Goal: Task Accomplishment & Management: Complete application form

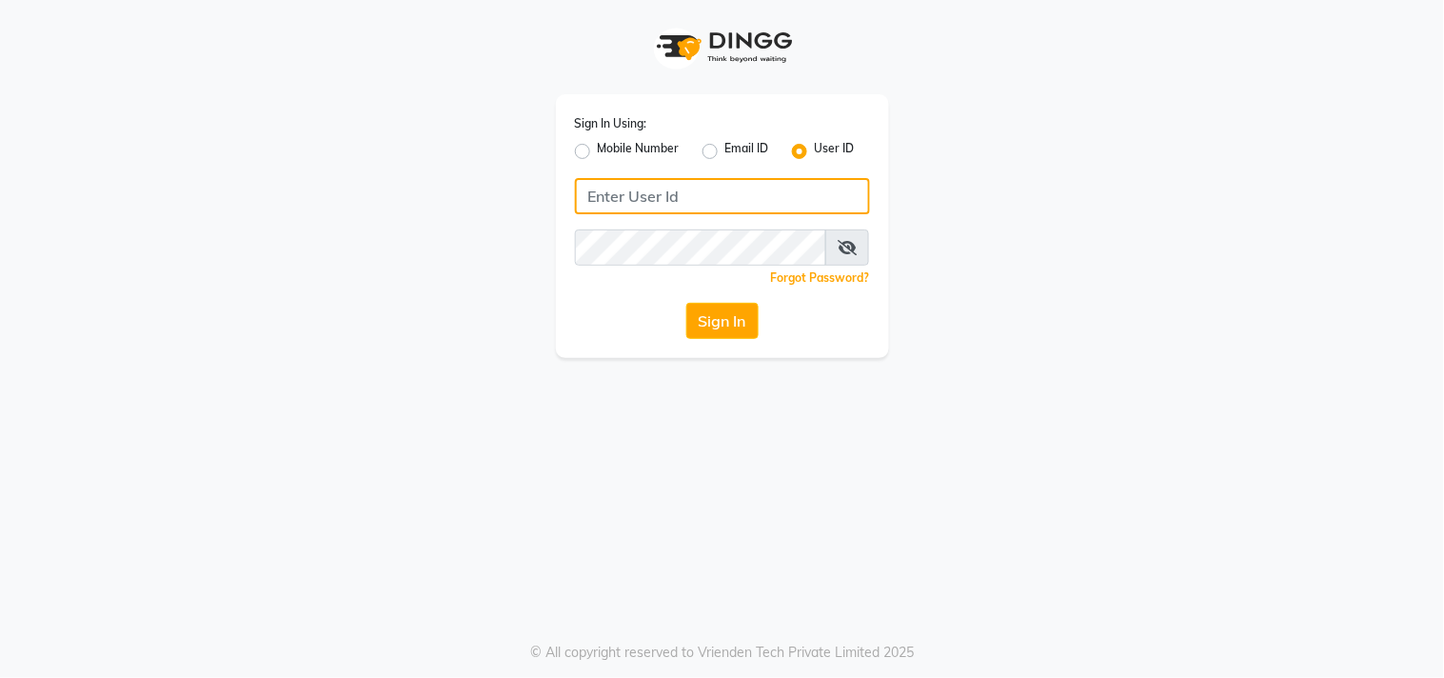
click at [711, 183] on input "Username" at bounding box center [722, 196] width 295 height 36
type input "hionhair"
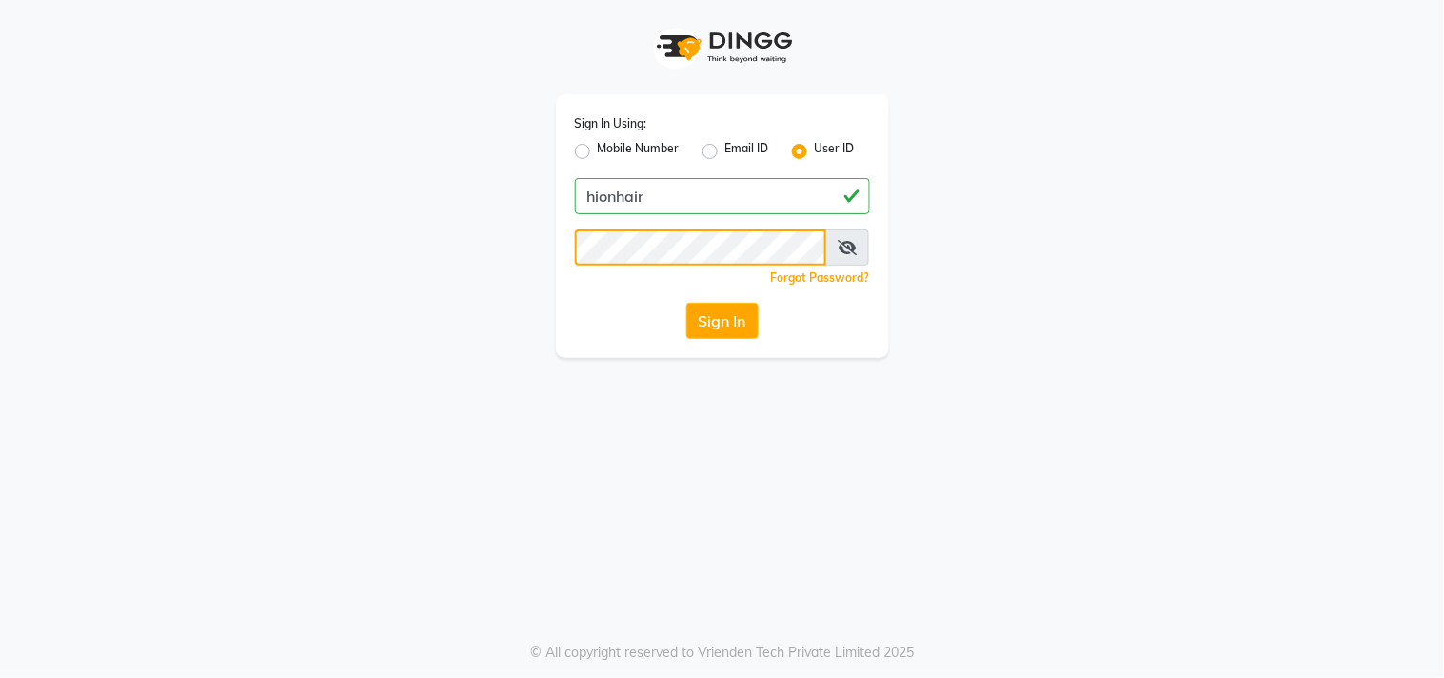
click at [686, 303] on button "Sign In" at bounding box center [722, 321] width 72 height 36
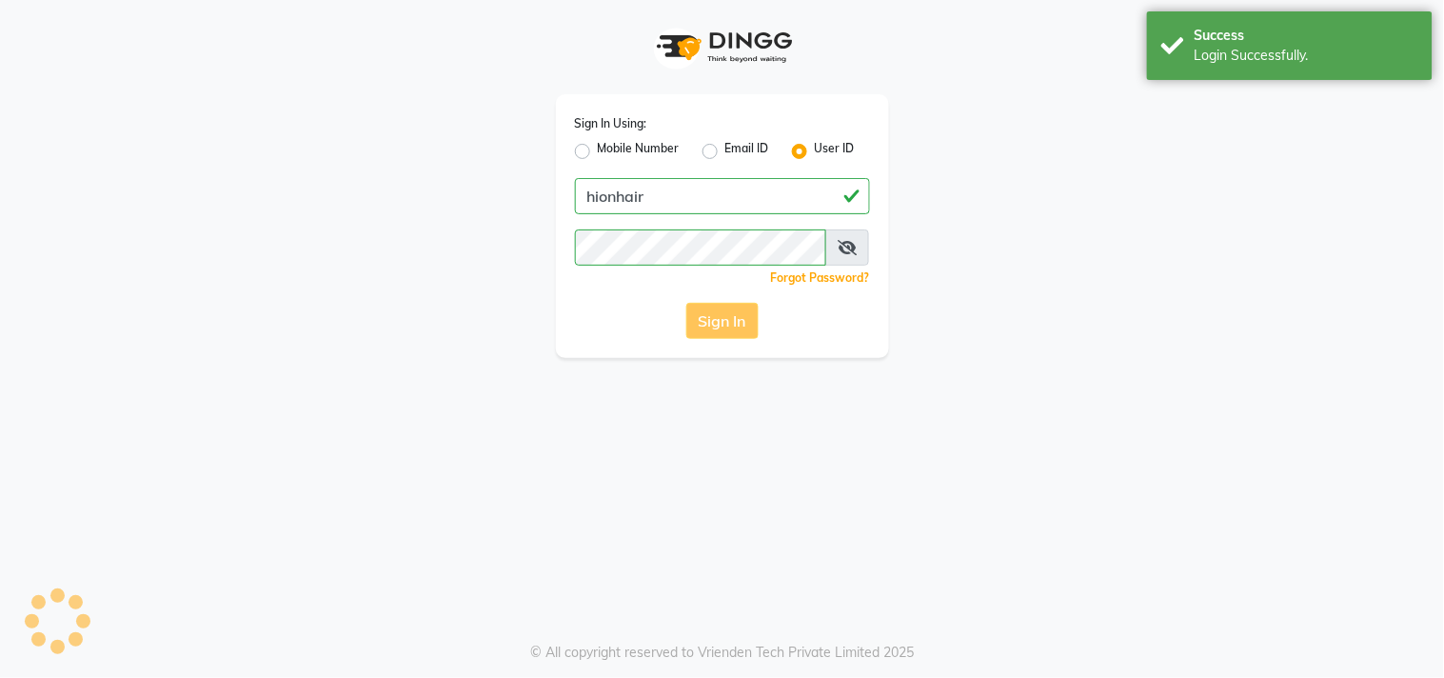
click at [718, 347] on div "Sign In Using: Mobile Number Email ID User ID hionhair Remember me Forgot Passw…" at bounding box center [722, 226] width 333 height 264
click at [849, 253] on icon at bounding box center [847, 247] width 19 height 15
click at [853, 406] on div "Sign In Using: Mobile Number Email ID User ID hionhair Remember me Forgot Passw…" at bounding box center [722, 339] width 1444 height 678
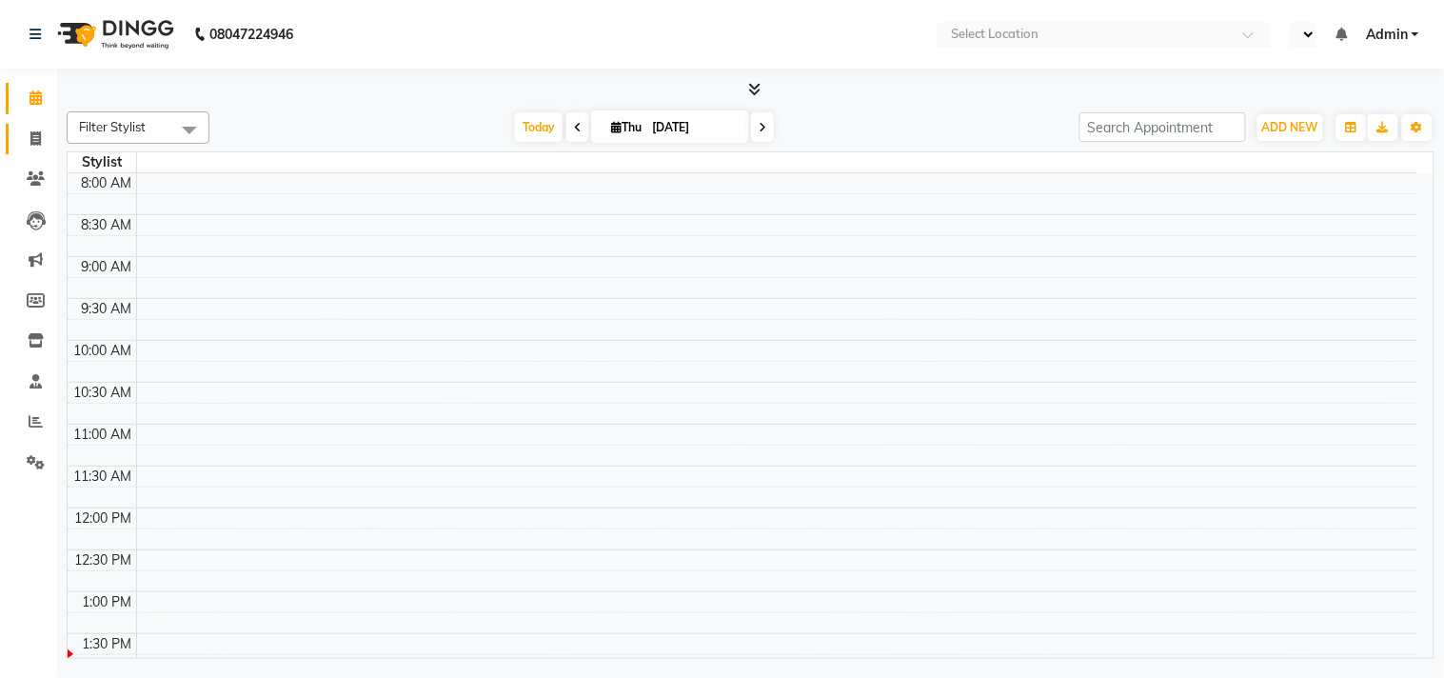
click at [27, 139] on span at bounding box center [35, 140] width 33 height 22
select select "service"
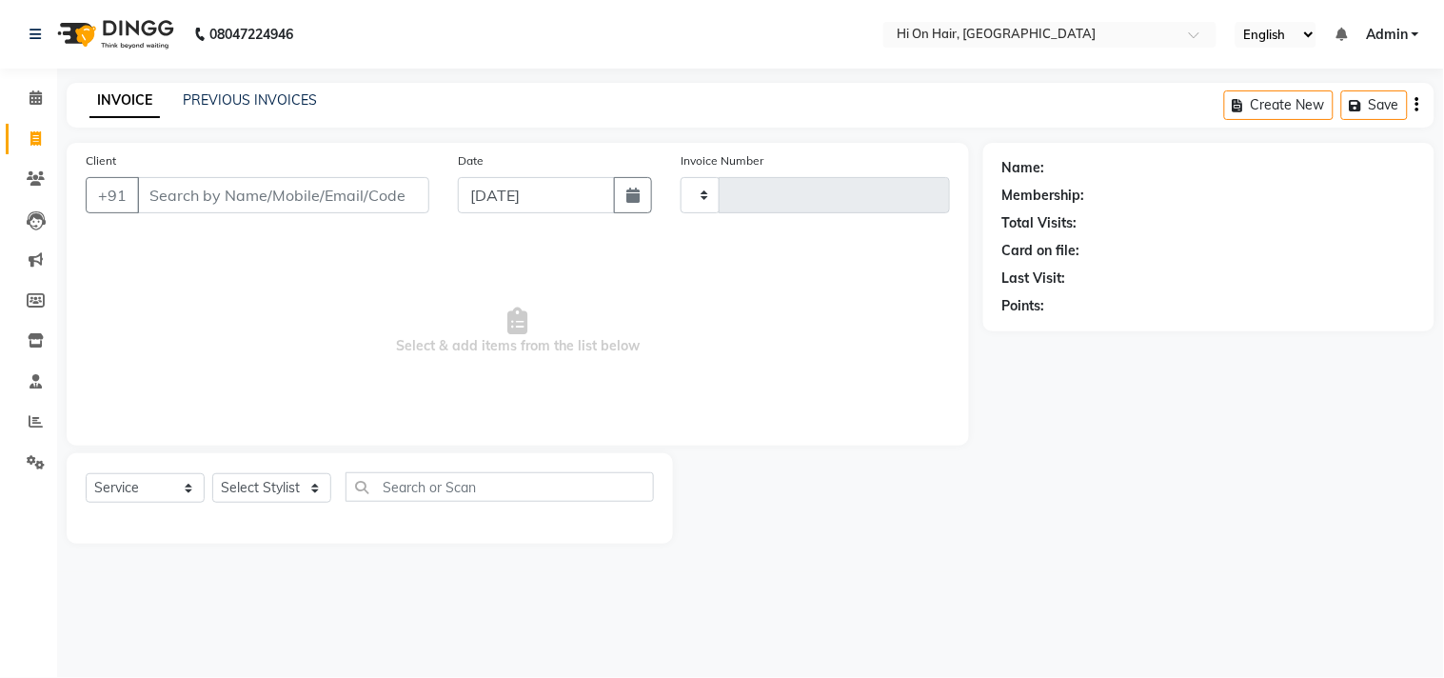
select select "en"
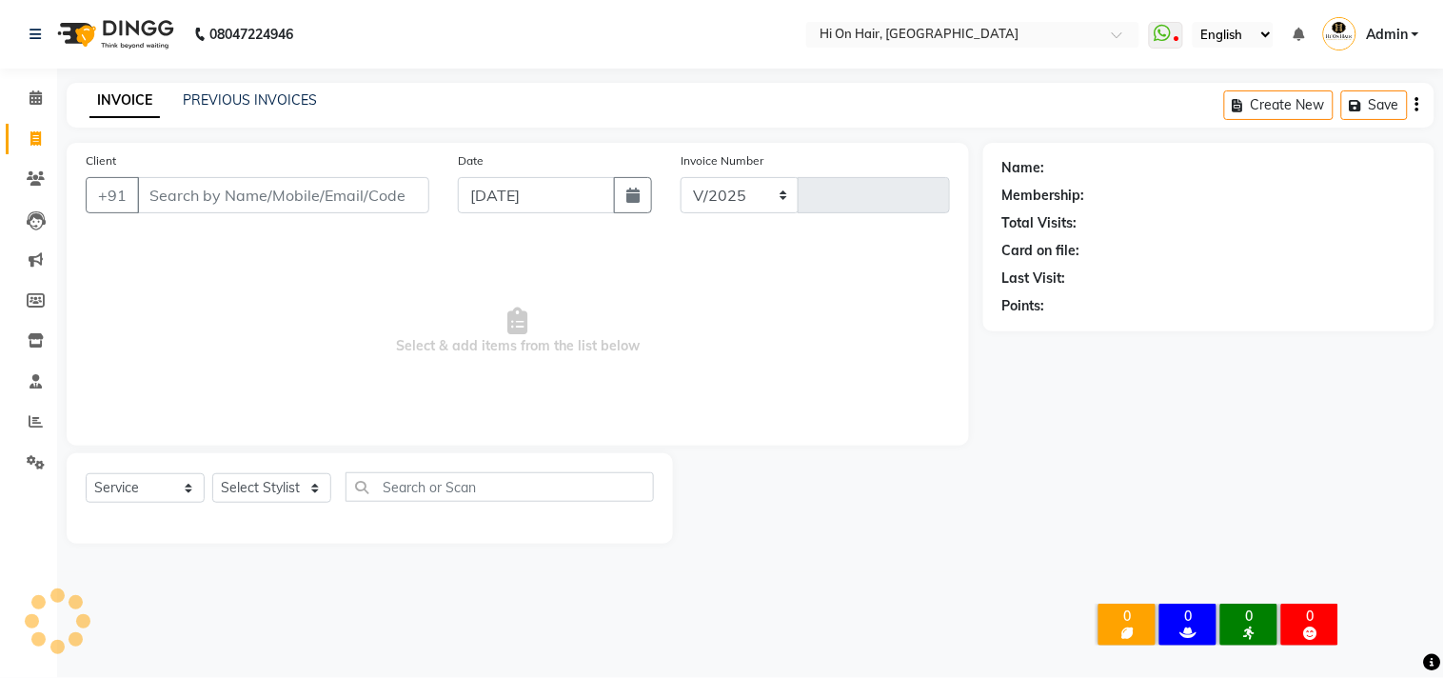
select select "535"
type input "1857"
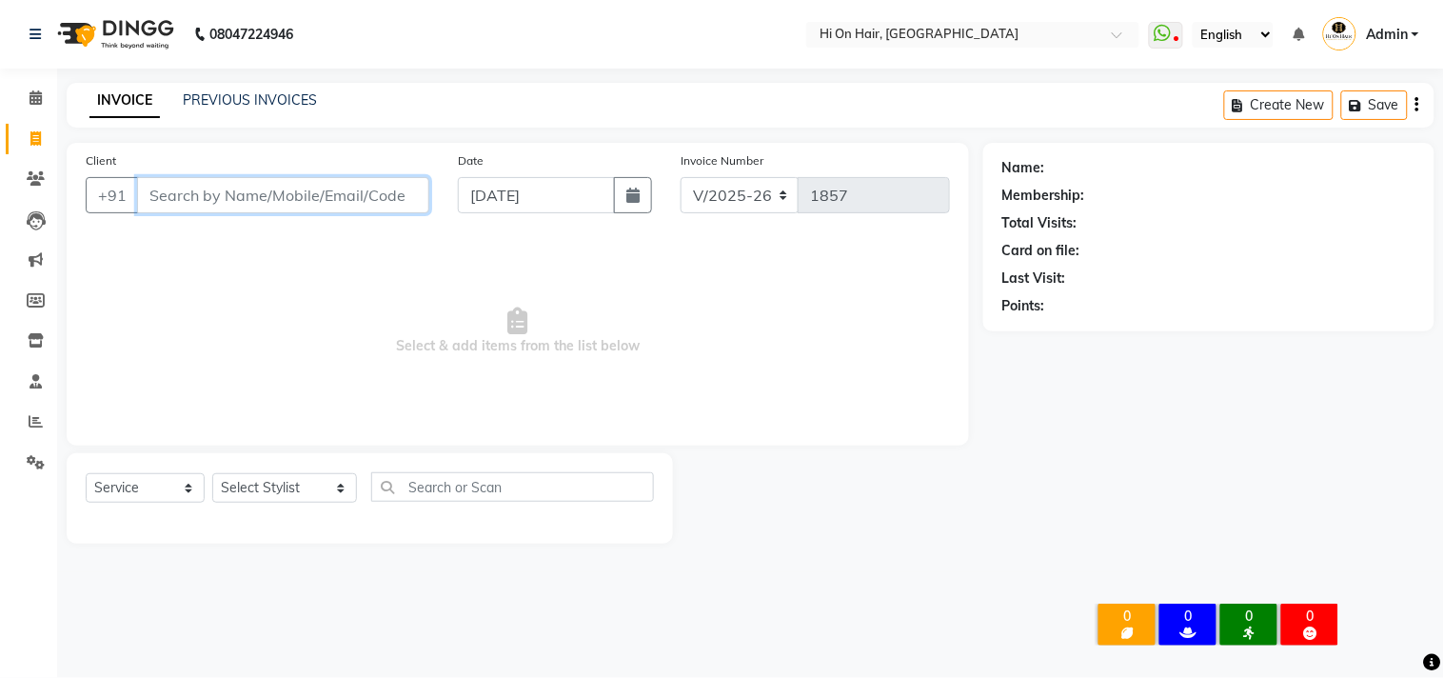
click at [264, 196] on input "Client" at bounding box center [283, 195] width 292 height 36
type input "8985366138"
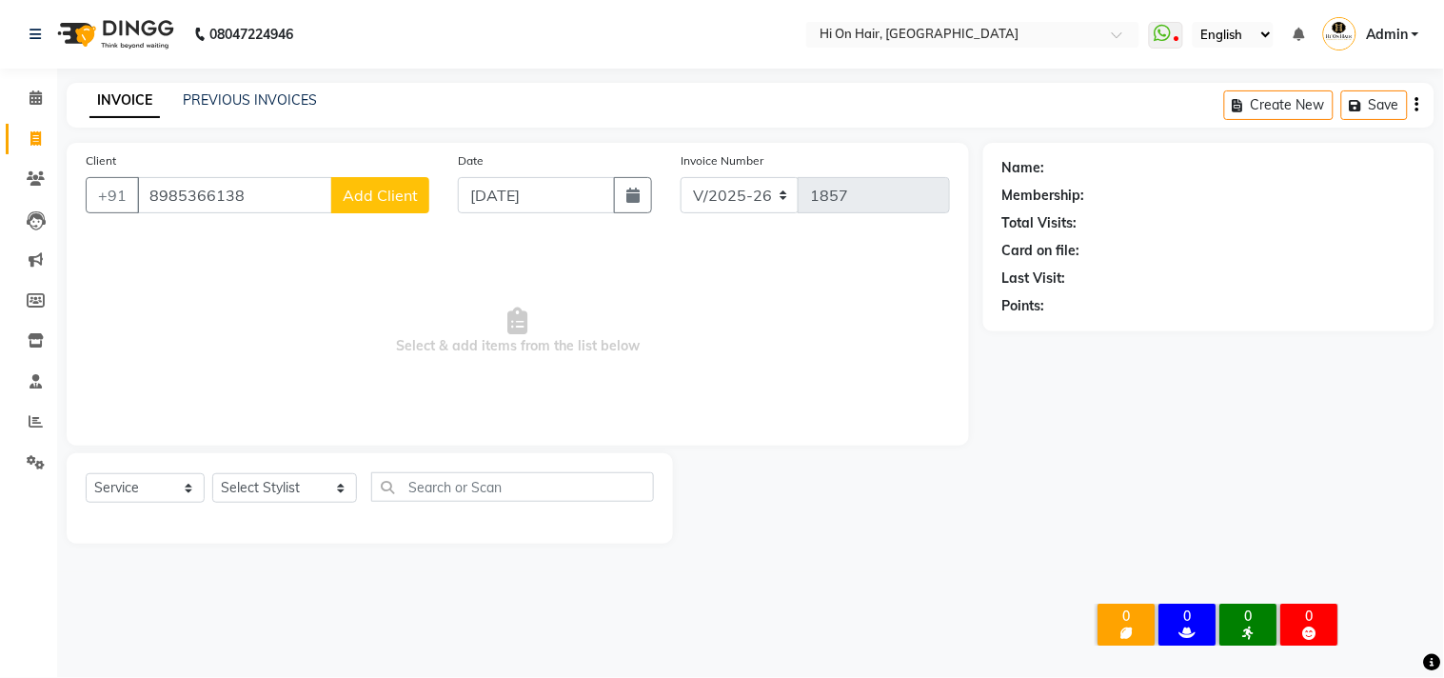
click at [375, 197] on span "Add Client" at bounding box center [380, 195] width 75 height 19
select select "22"
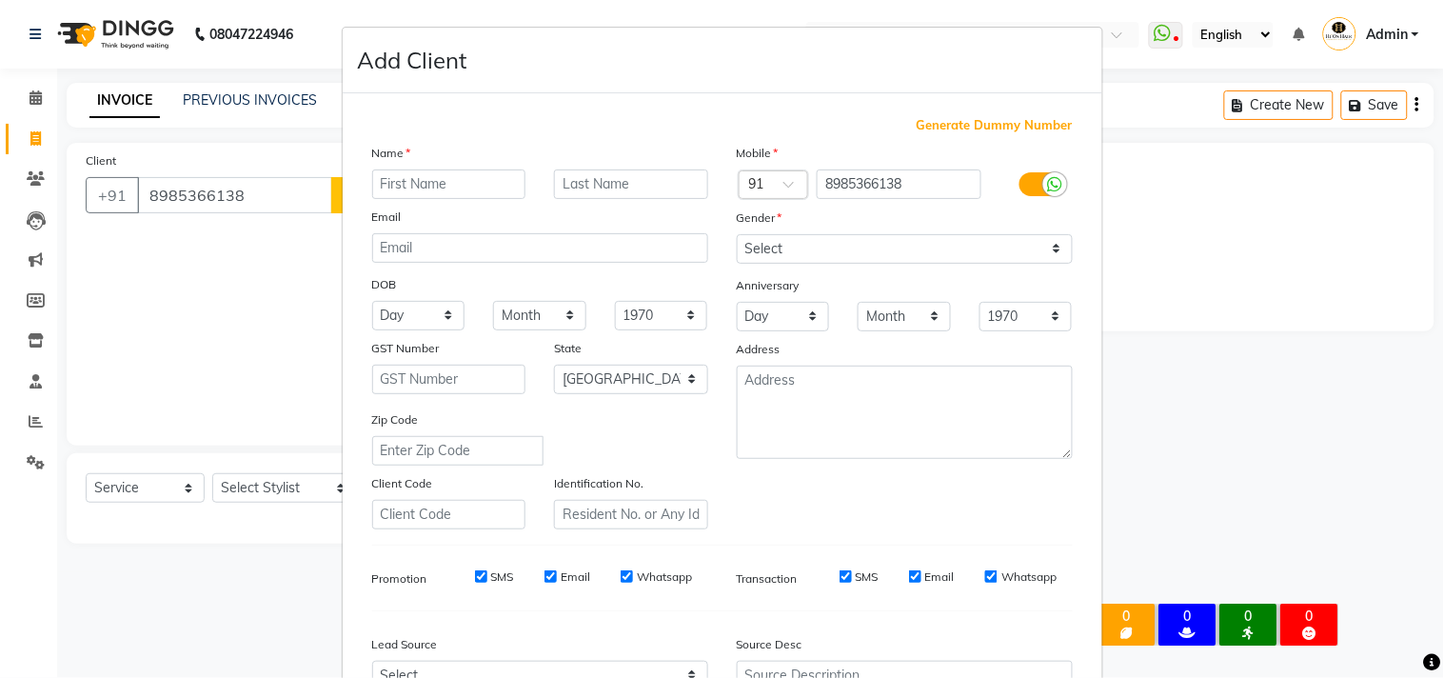
click at [478, 191] on input "text" at bounding box center [449, 184] width 154 height 30
type input "[PERSON_NAME]"
click at [668, 195] on div "Name [PERSON_NAME] Email DOB Day 01 02 03 04 05 06 07 08 09 10 11 12 13 14 15 1…" at bounding box center [540, 336] width 365 height 387
click at [668, 192] on input "text" at bounding box center [631, 184] width 154 height 30
type input "wk in"
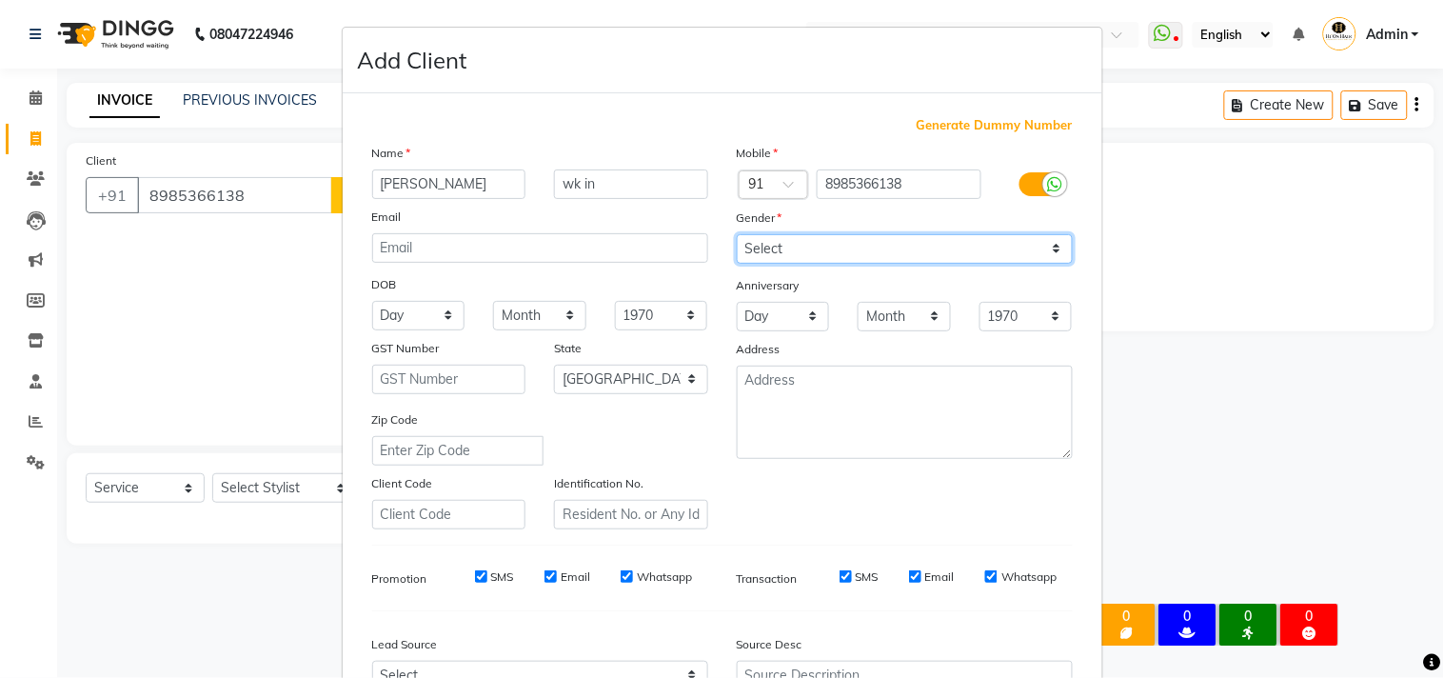
click at [805, 249] on select "Select [DEMOGRAPHIC_DATA] [DEMOGRAPHIC_DATA] Other Prefer Not To Say" at bounding box center [905, 249] width 336 height 30
select select "[DEMOGRAPHIC_DATA]"
click at [737, 234] on select "Select [DEMOGRAPHIC_DATA] [DEMOGRAPHIC_DATA] Other Prefer Not To Say" at bounding box center [905, 249] width 336 height 30
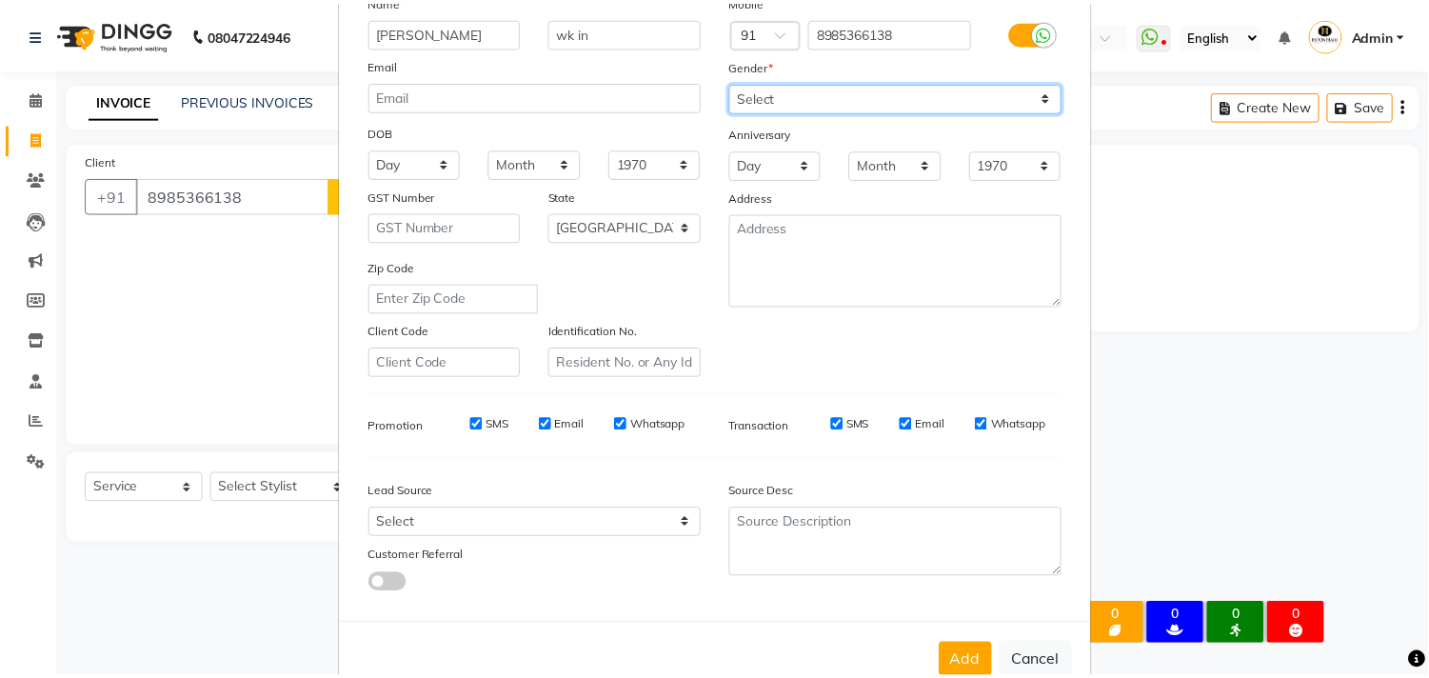
scroll to position [202, 0]
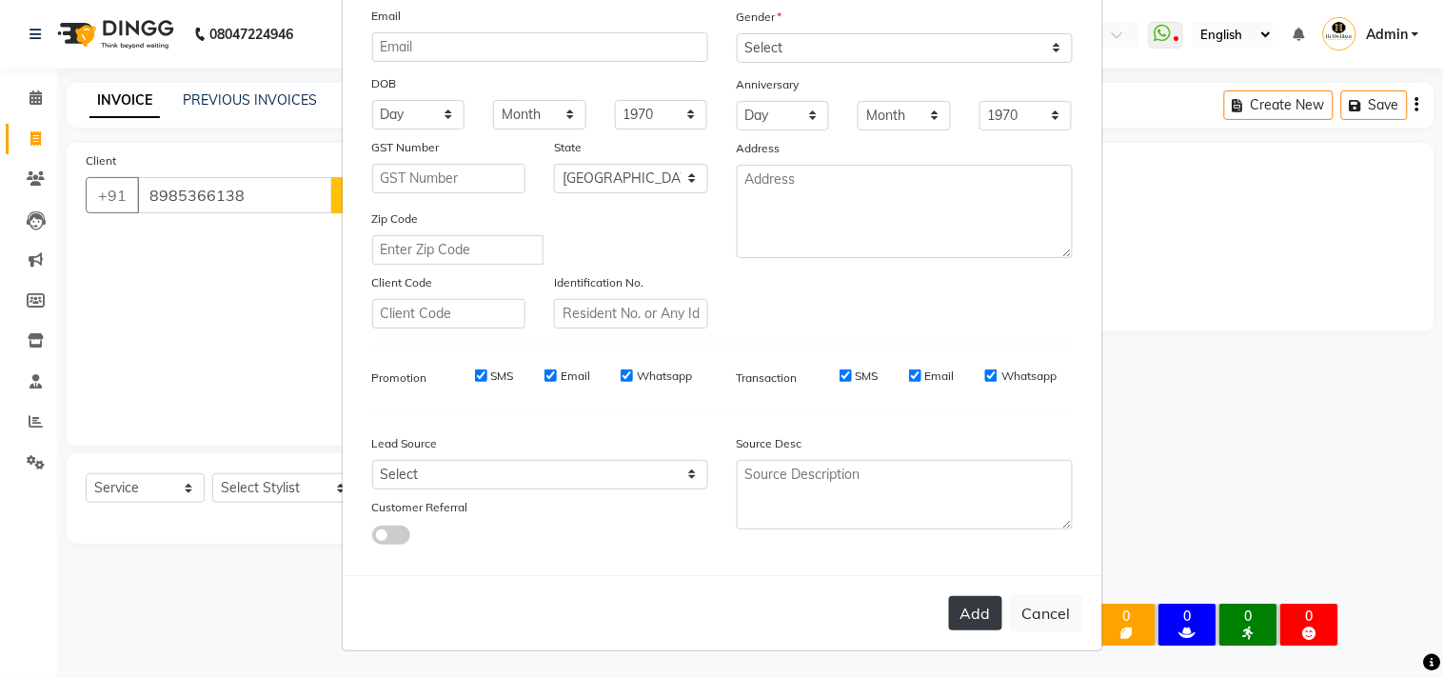
click at [967, 617] on button "Add" at bounding box center [975, 613] width 53 height 34
select select
select select "null"
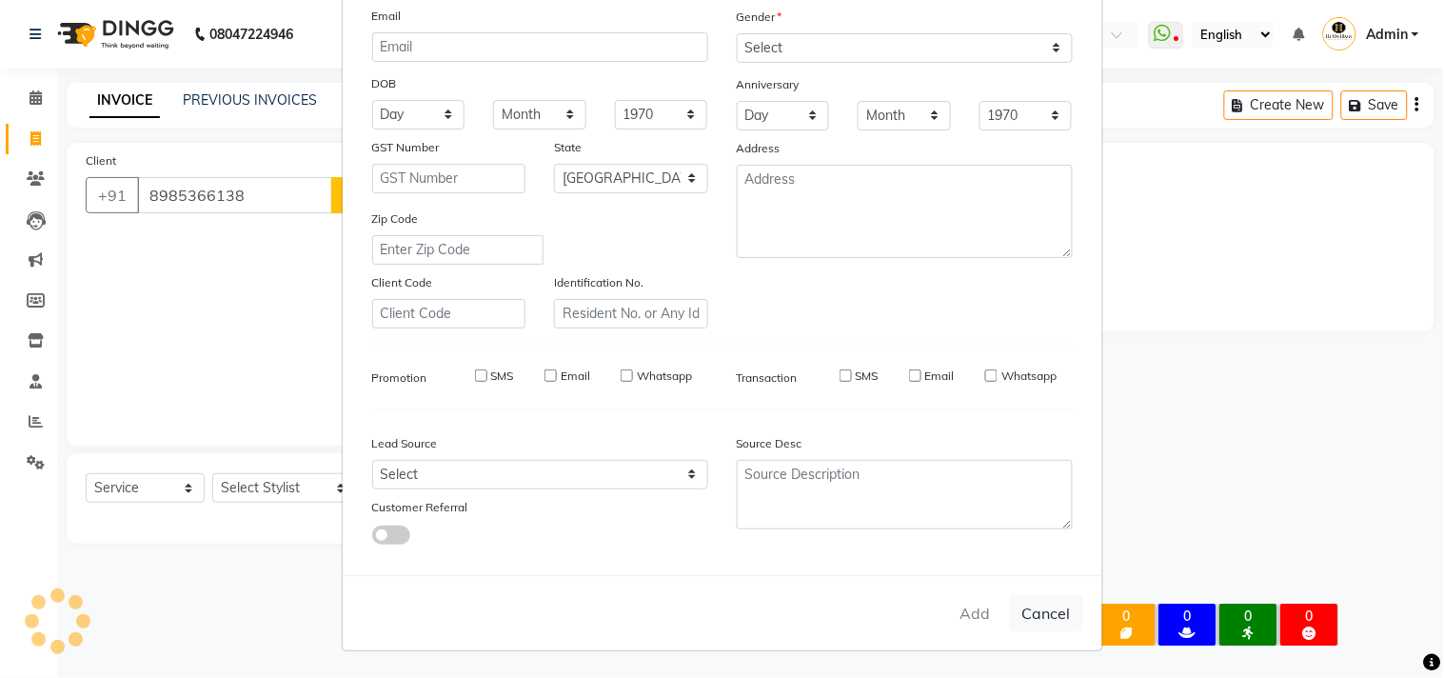
select select
checkbox input "false"
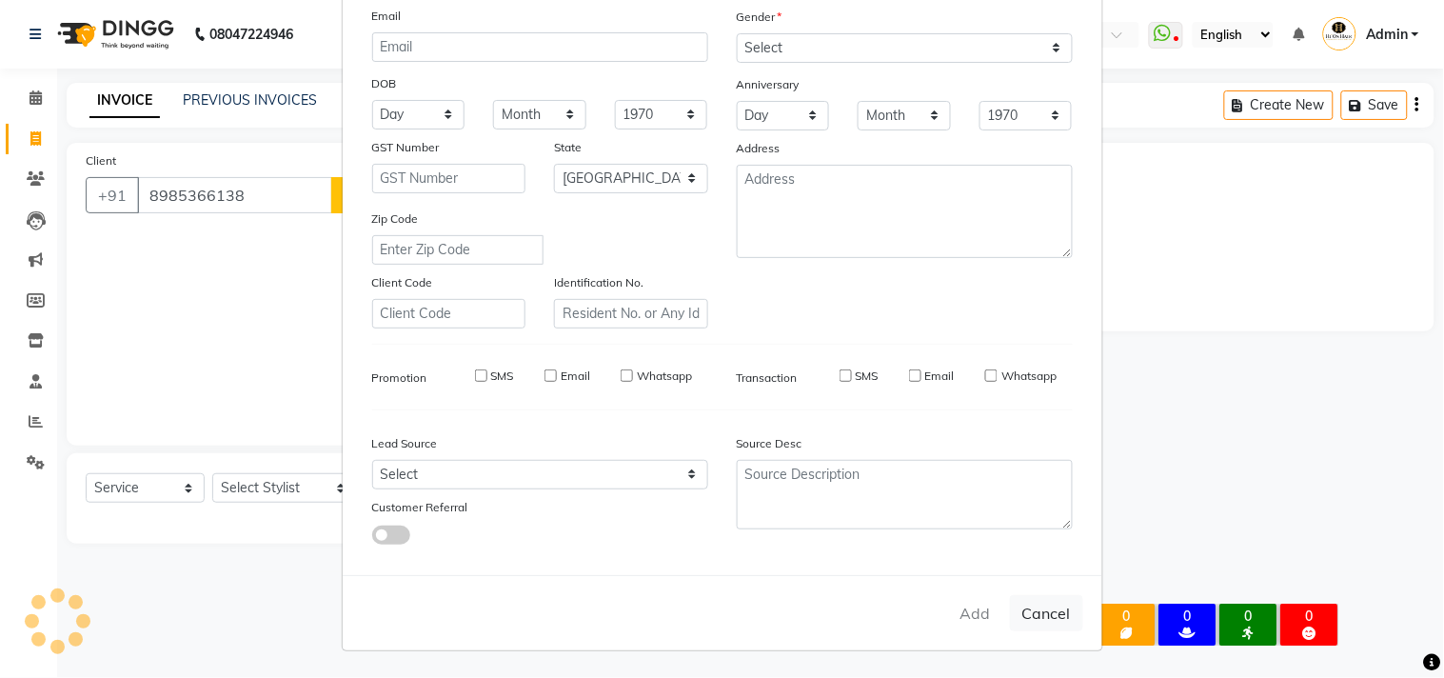
checkbox input "false"
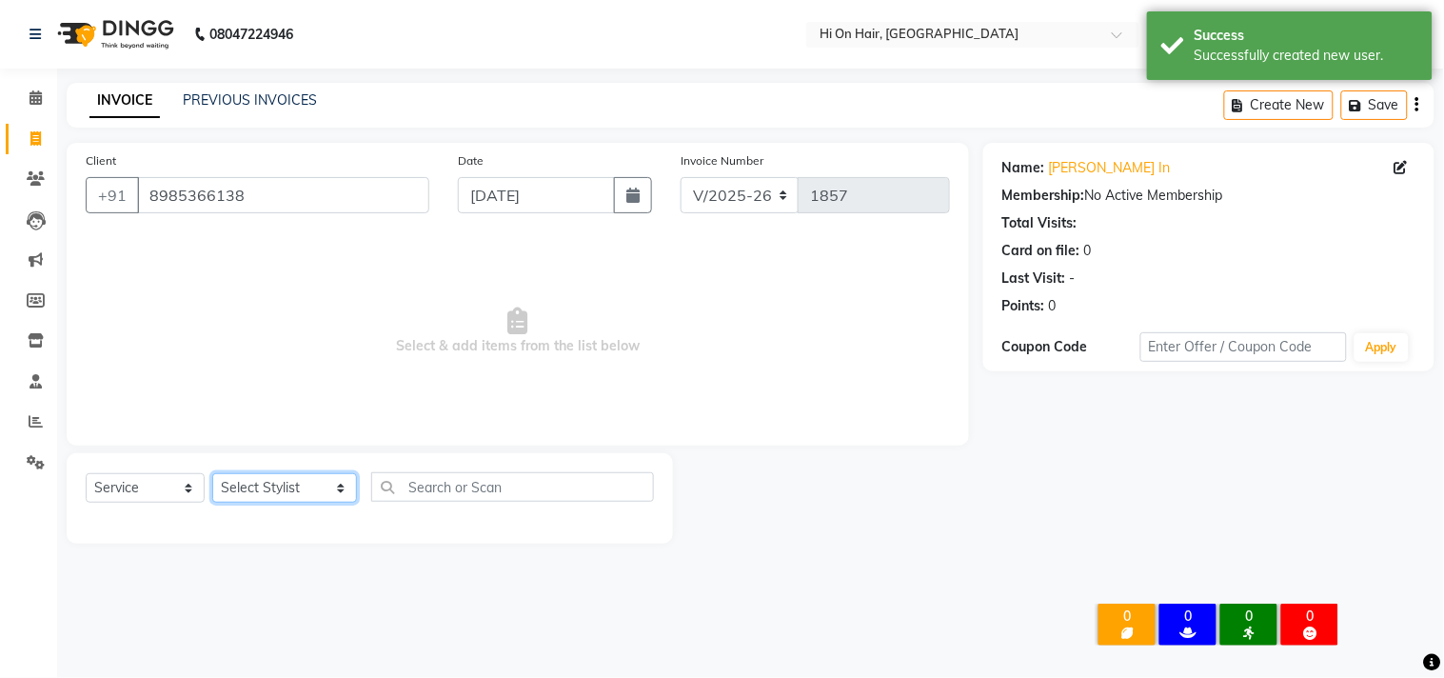
click at [262, 486] on select "Select Stylist [PERSON_NAME] [PERSON_NAME] Hi On Hair MAKYOPHI [PERSON_NAME] [P…" at bounding box center [284, 488] width 145 height 30
select select "6883"
click at [212, 474] on select "Select Stylist [PERSON_NAME] [PERSON_NAME] Hi On Hair MAKYOPHI [PERSON_NAME] [P…" at bounding box center [284, 488] width 145 height 30
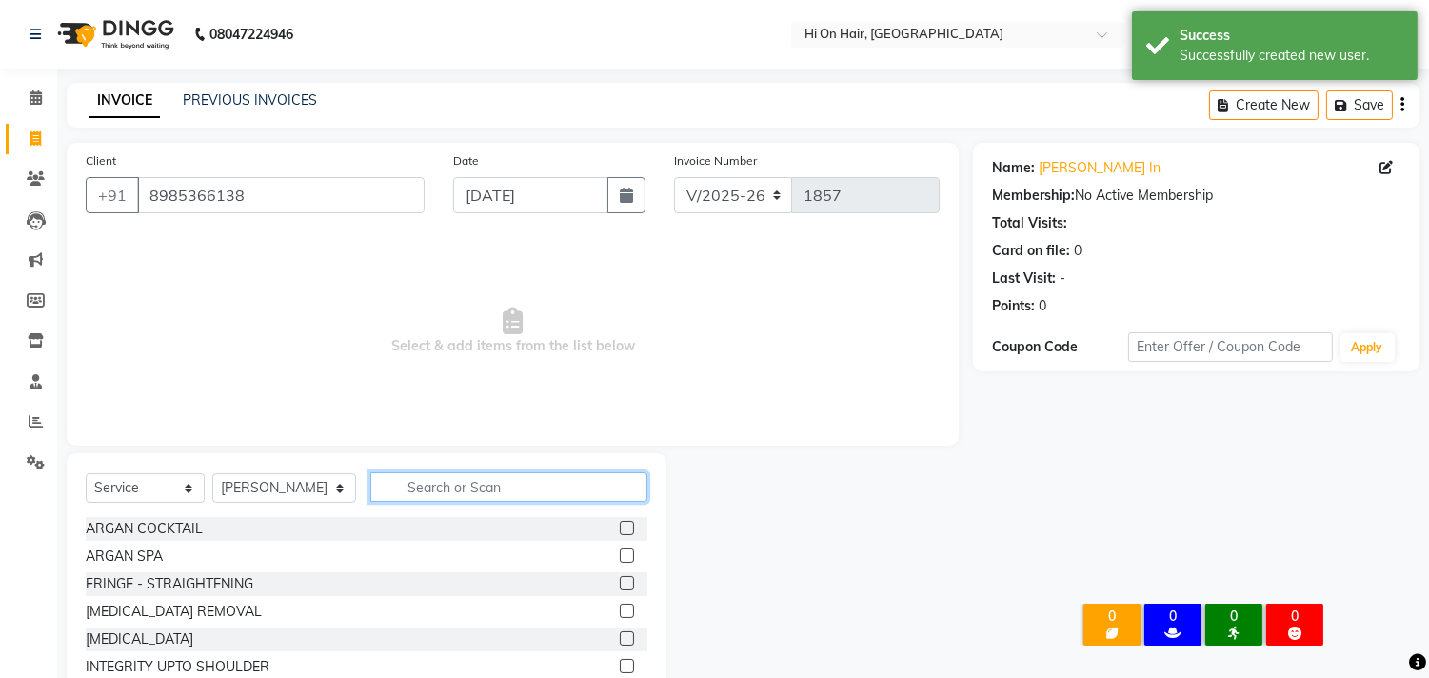
click at [420, 486] on input "text" at bounding box center [508, 487] width 277 height 30
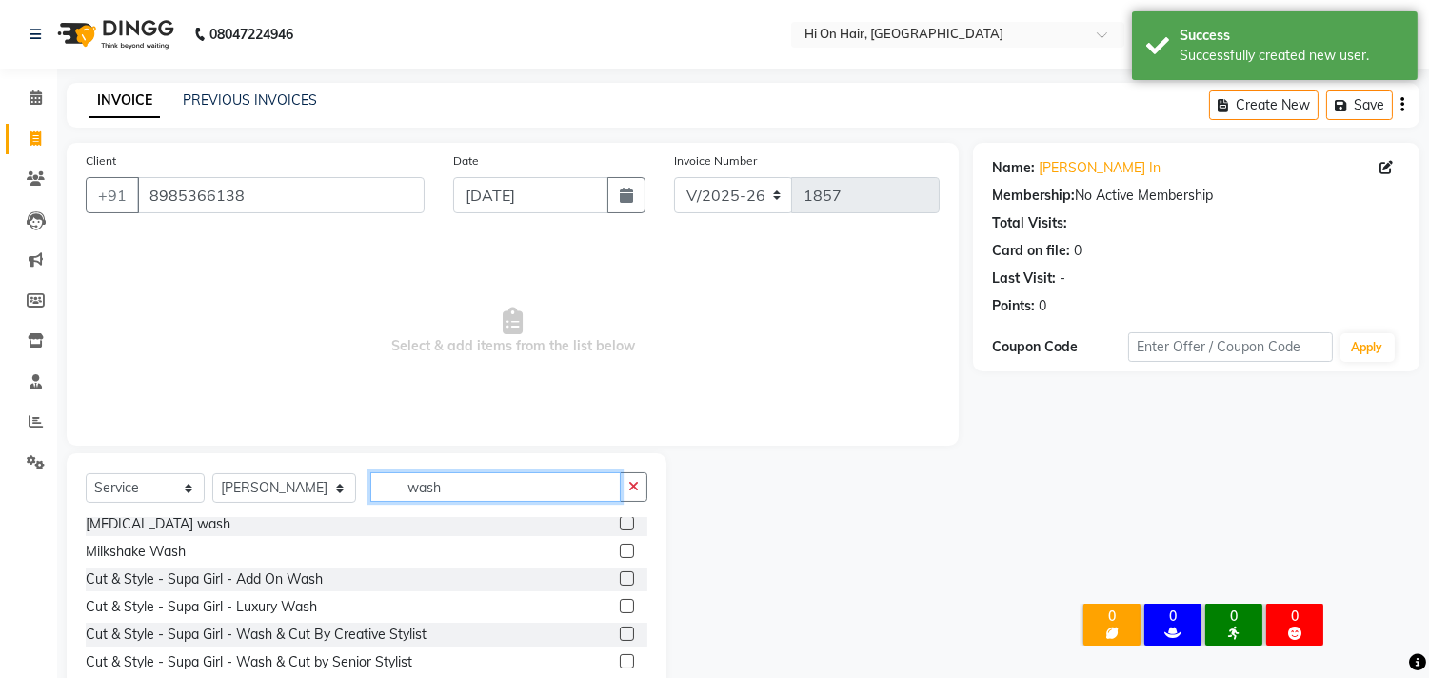
scroll to position [112, 0]
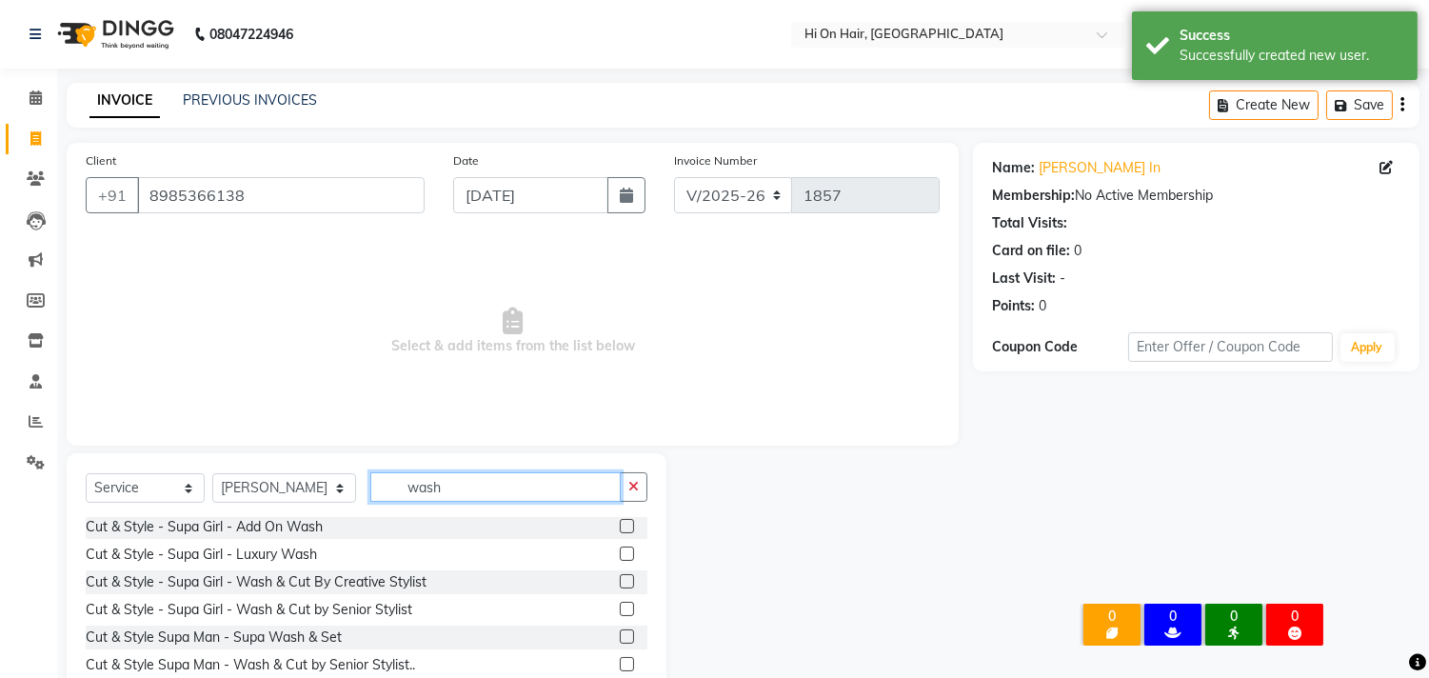
type input "wash"
click at [620, 606] on label at bounding box center [627, 609] width 14 height 14
click at [620, 606] on input "checkbox" at bounding box center [626, 610] width 12 height 12
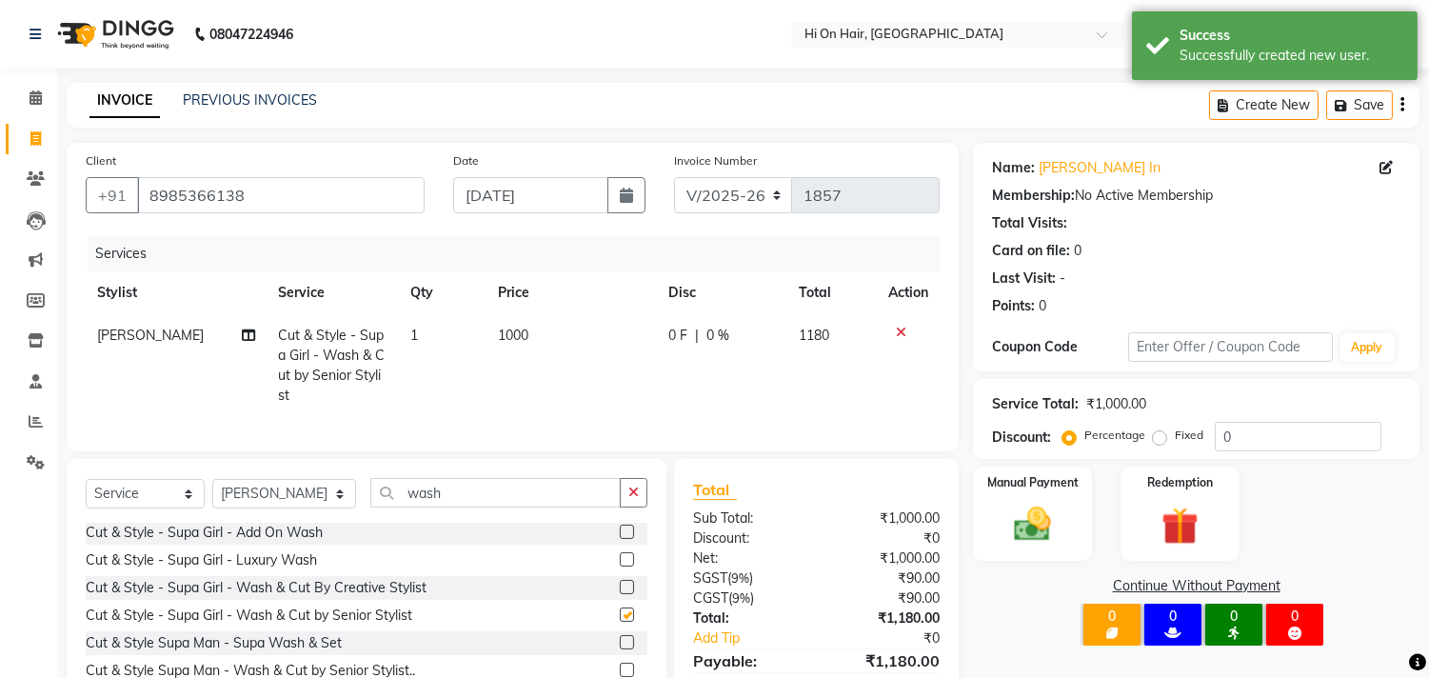
checkbox input "false"
click at [762, 367] on td "0 F | 0 %" at bounding box center [722, 365] width 130 height 103
select select "6883"
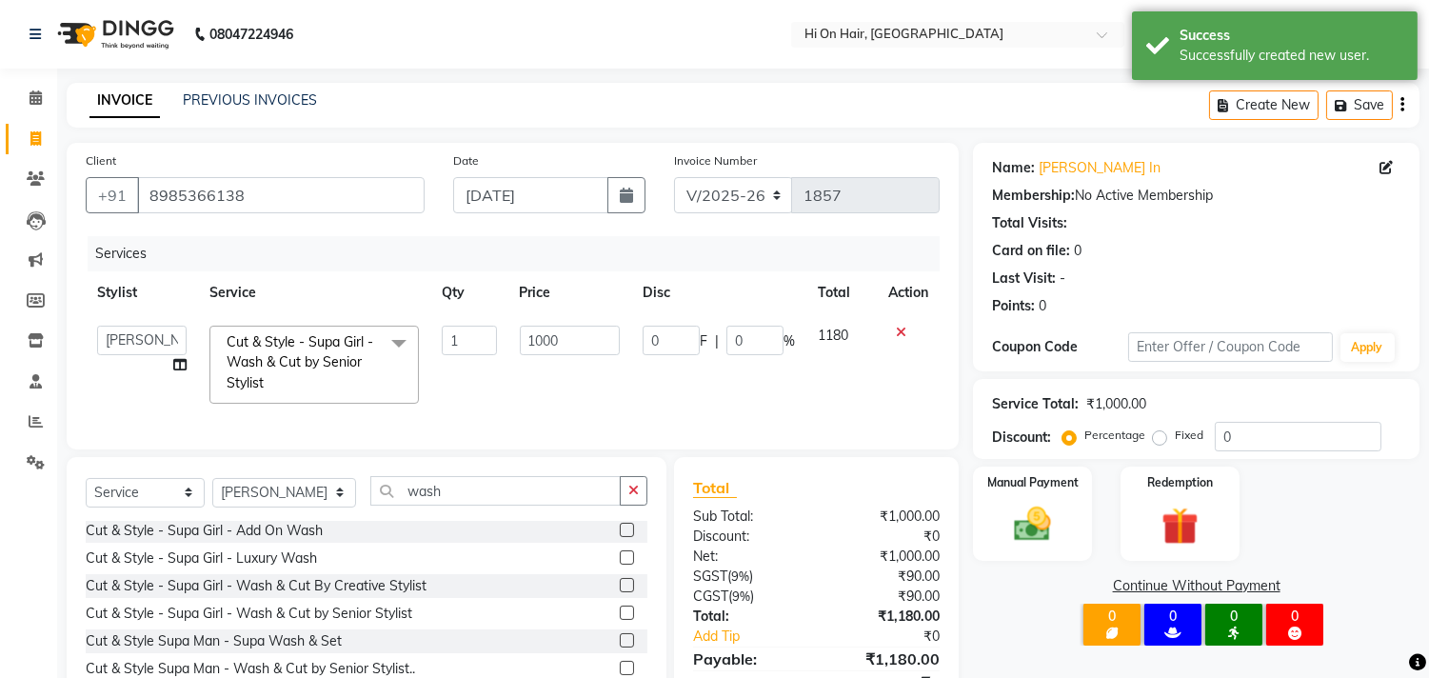
click at [722, 339] on div "0 F | 0 %" at bounding box center [719, 341] width 152 height 30
click at [726, 339] on input "0" at bounding box center [754, 341] width 57 height 30
type input "20"
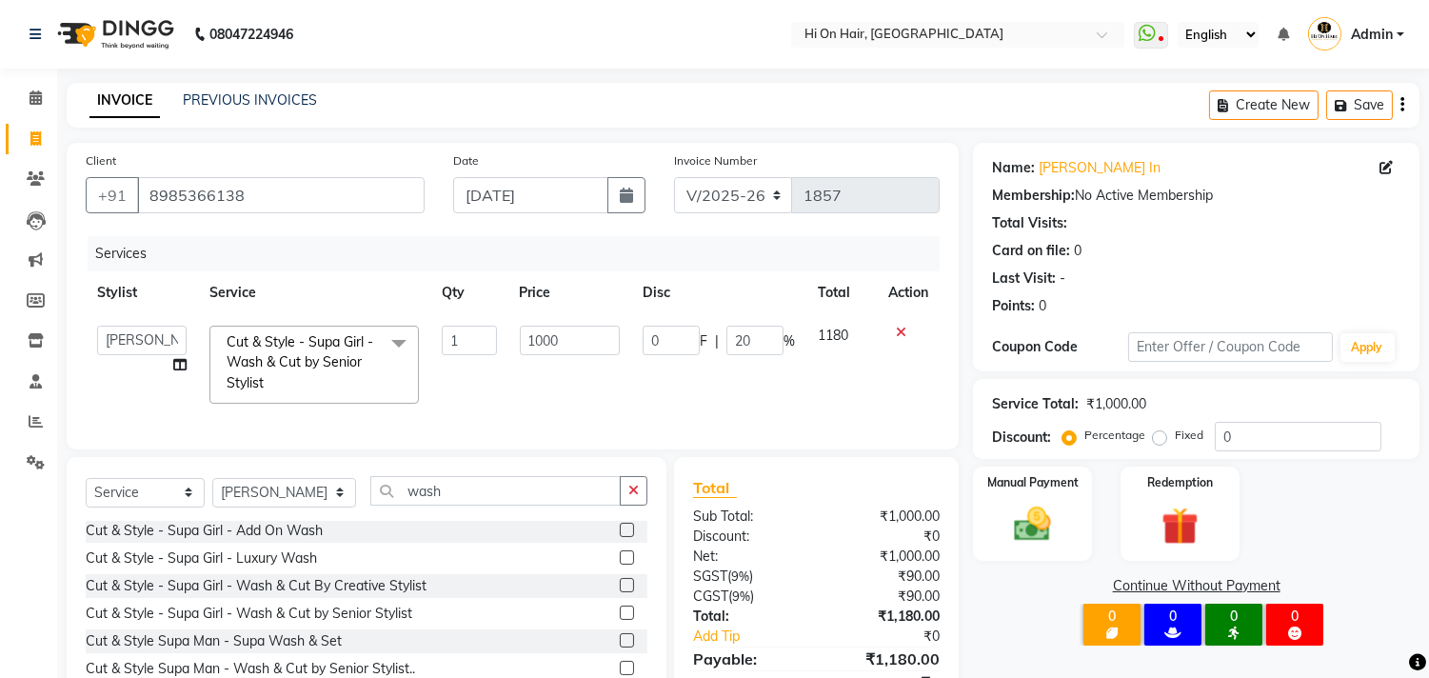
click at [750, 383] on td "0 F | 20 %" at bounding box center [718, 364] width 175 height 101
select select "6883"
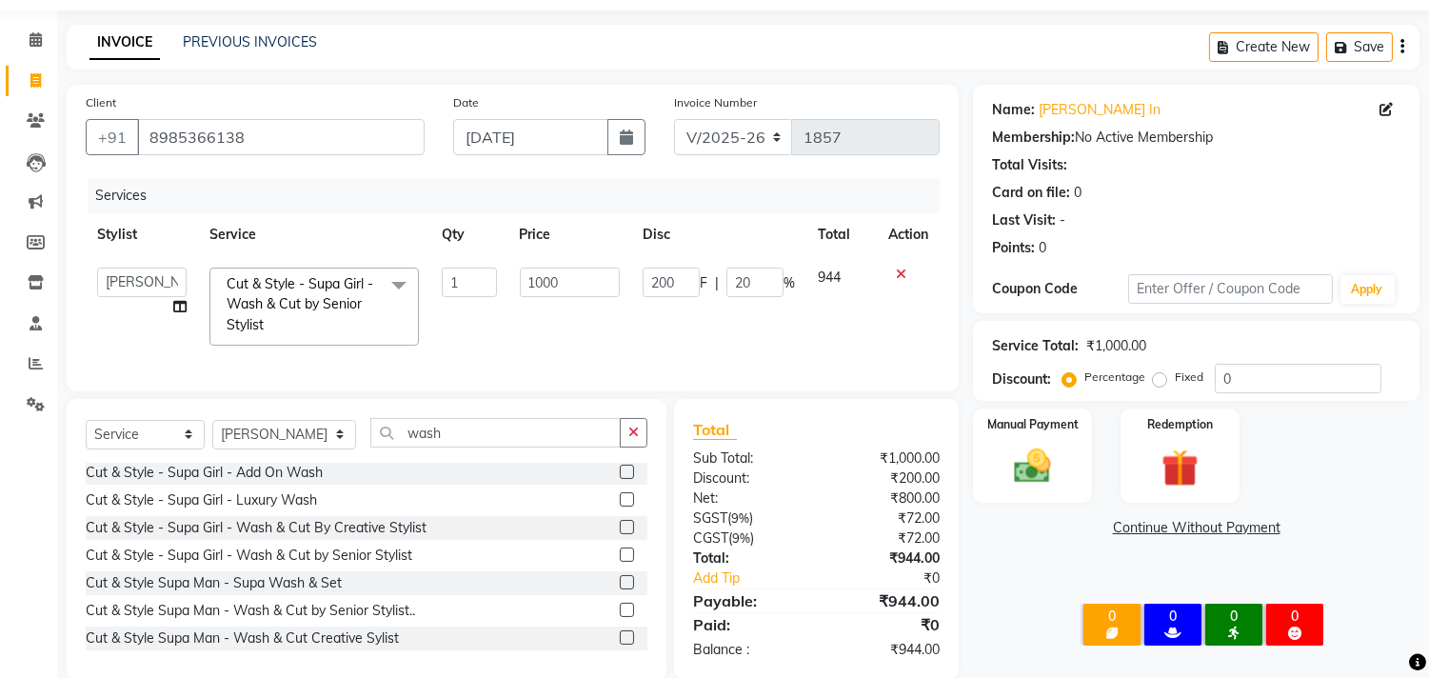
scroll to position [105, 0]
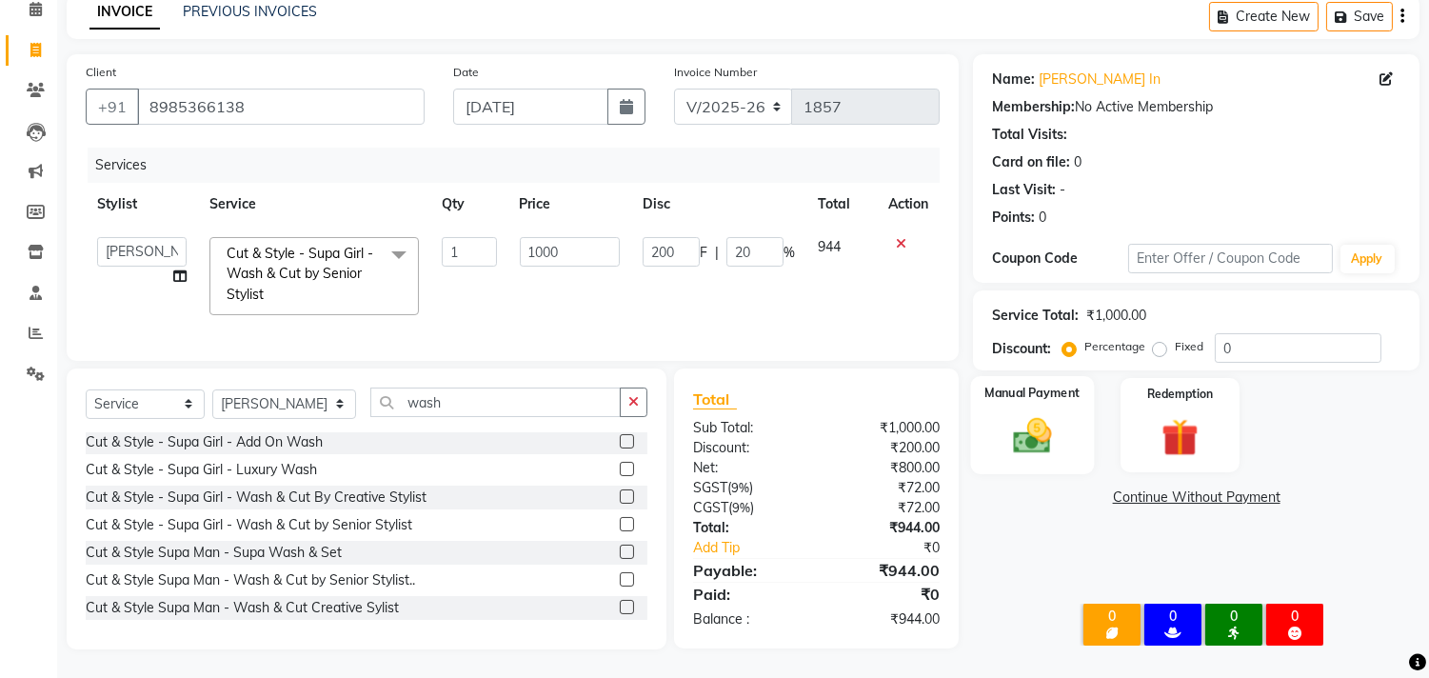
click at [1024, 422] on img at bounding box center [1033, 436] width 63 height 45
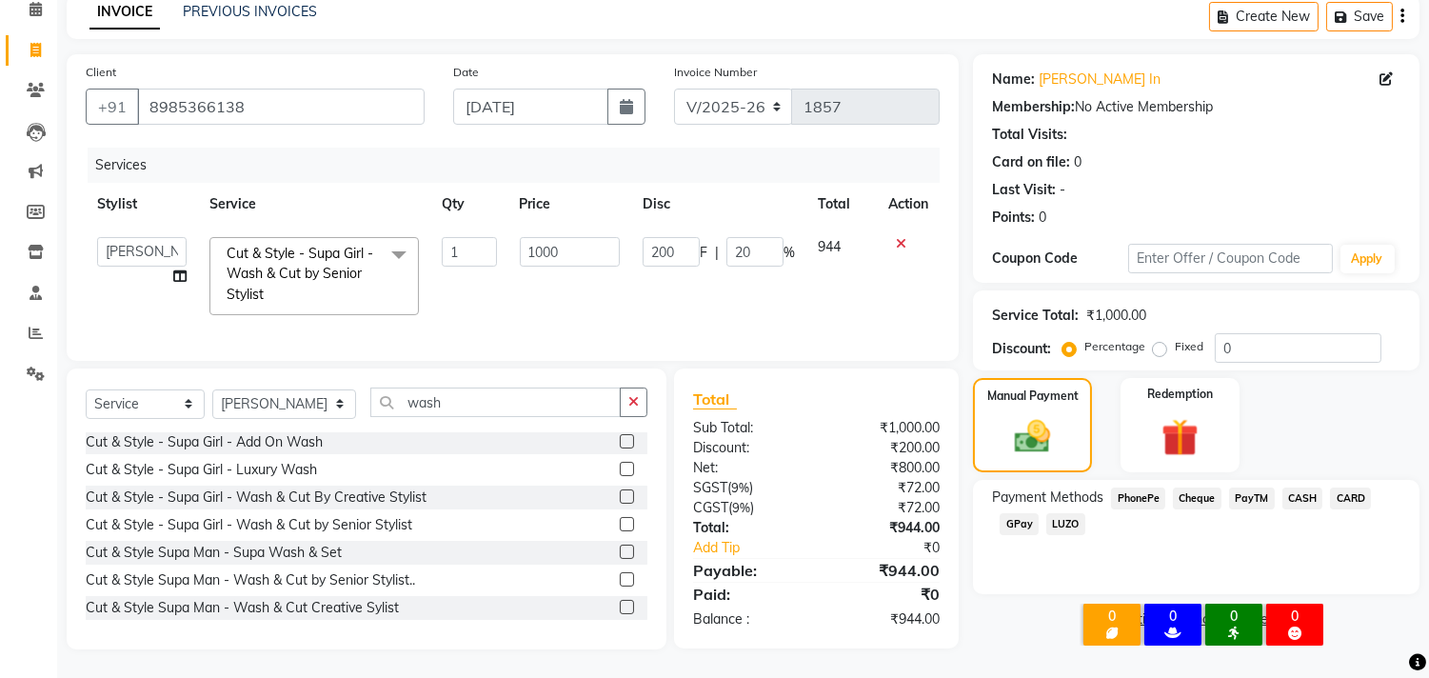
click at [1026, 513] on span "GPay" at bounding box center [1019, 524] width 39 height 22
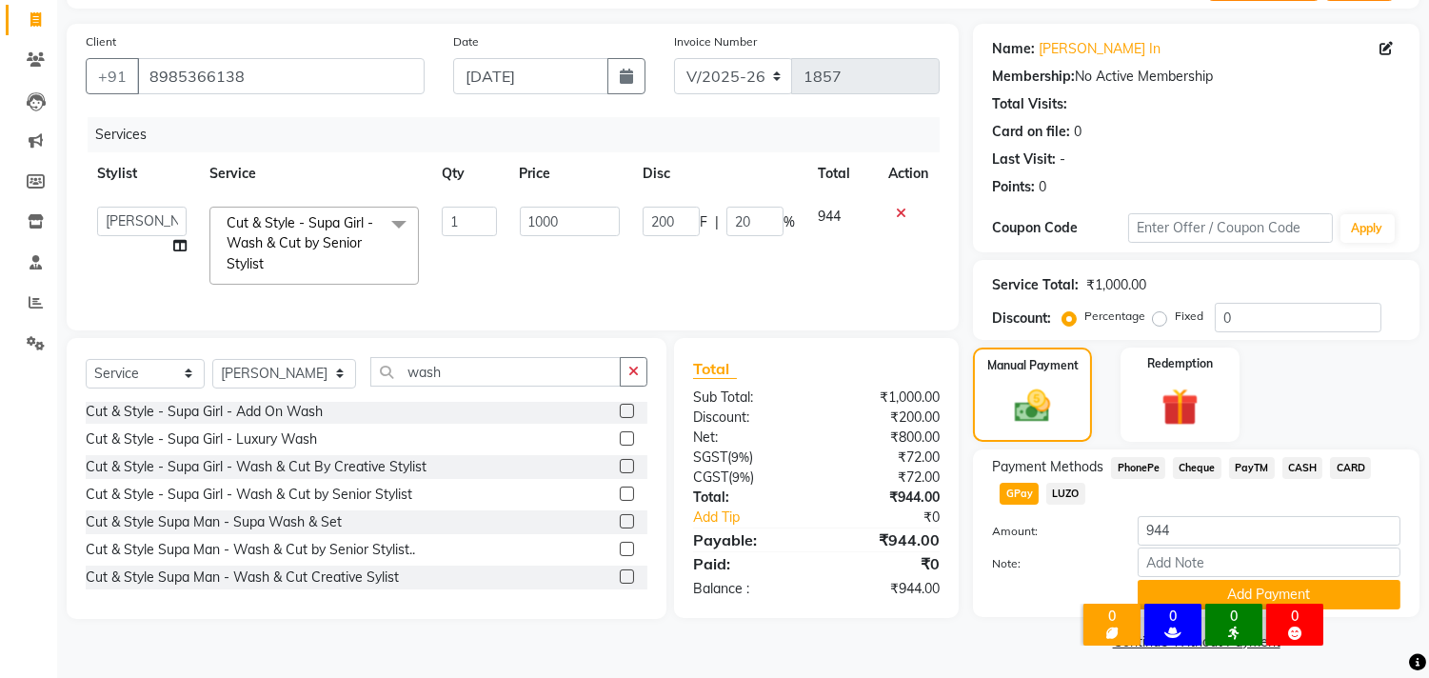
scroll to position [126, 0]
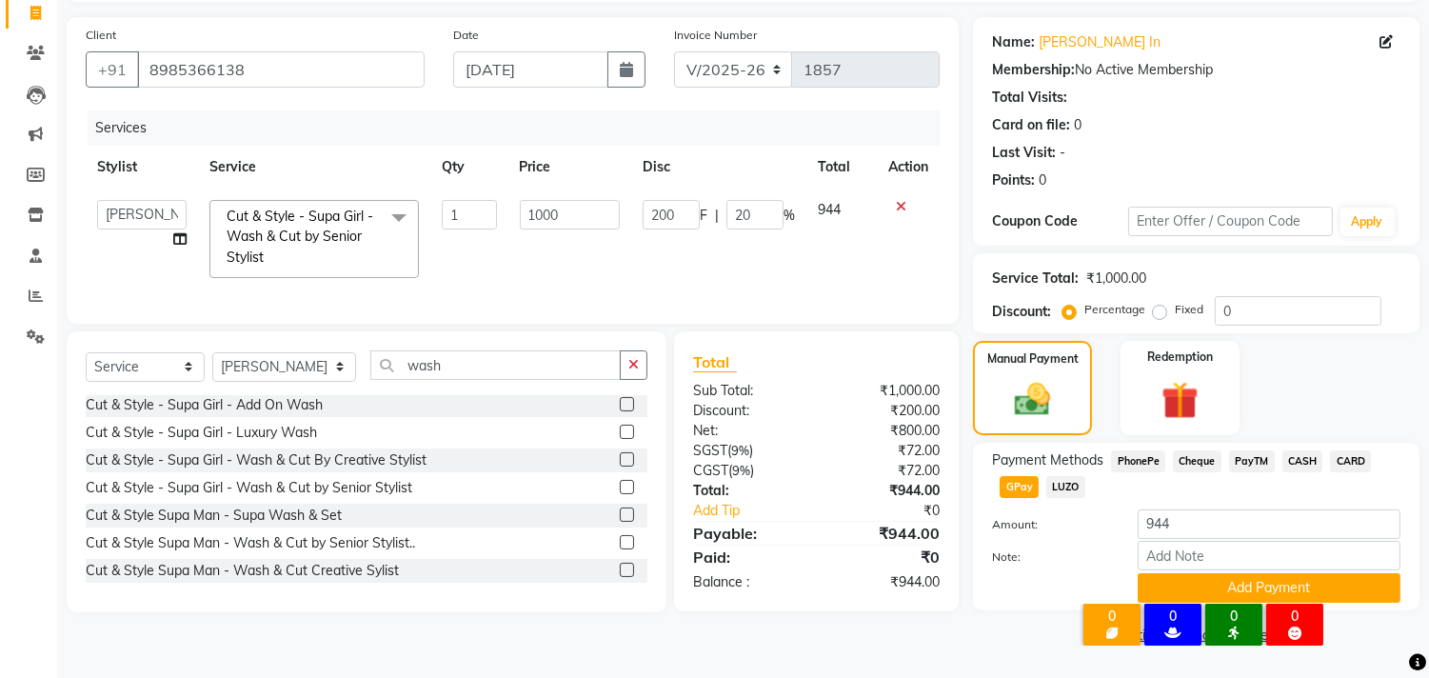
click at [1343, 588] on div "× 0 Facial clients 30 days before 0 Touch-up Client 0 [GEOGRAPHIC_DATA] 0 clean…" at bounding box center [1202, 627] width 299 height 83
click at [1348, 586] on div "× 0 Facial clients 30 days before 0 Touch-up Client 0 [GEOGRAPHIC_DATA] 0 clean…" at bounding box center [1202, 627] width 299 height 83
click at [1023, 483] on span "GPay" at bounding box center [1019, 487] width 39 height 22
click at [1365, 586] on button "Add Payment" at bounding box center [1269, 588] width 263 height 30
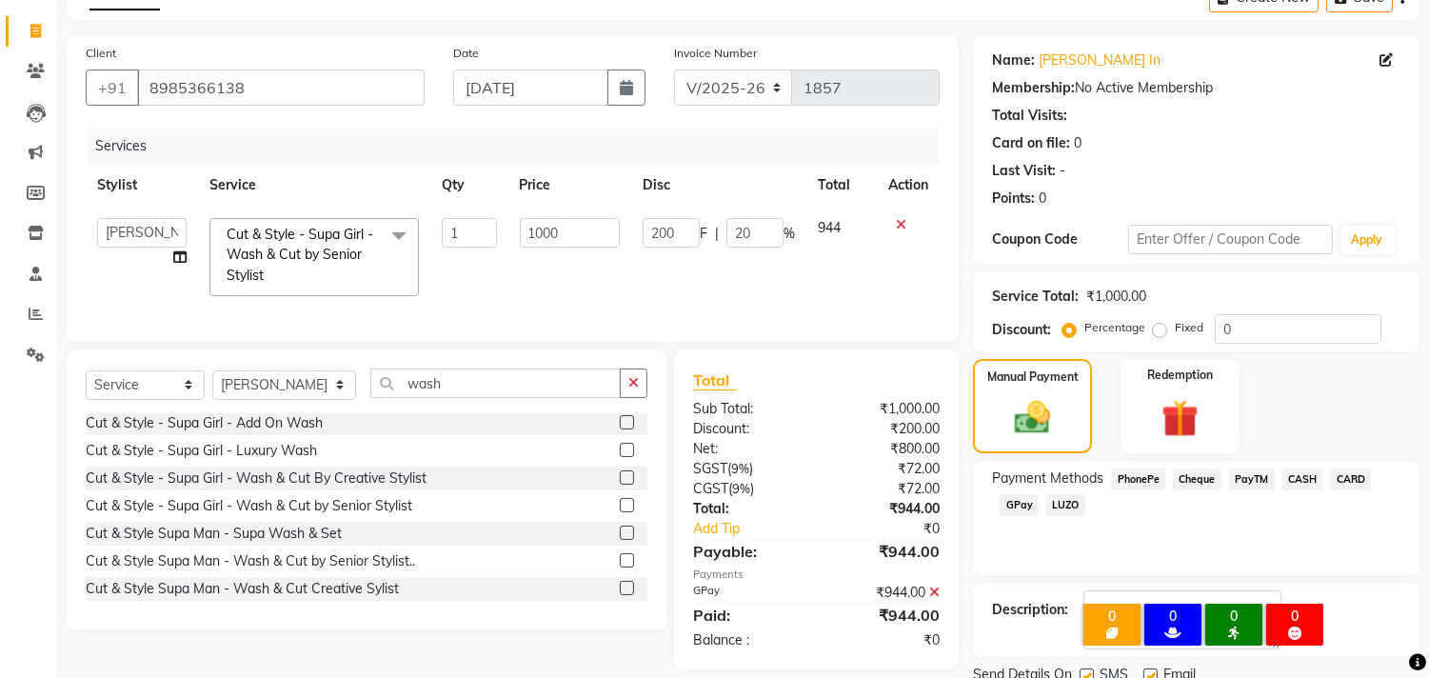
scroll to position [121, 0]
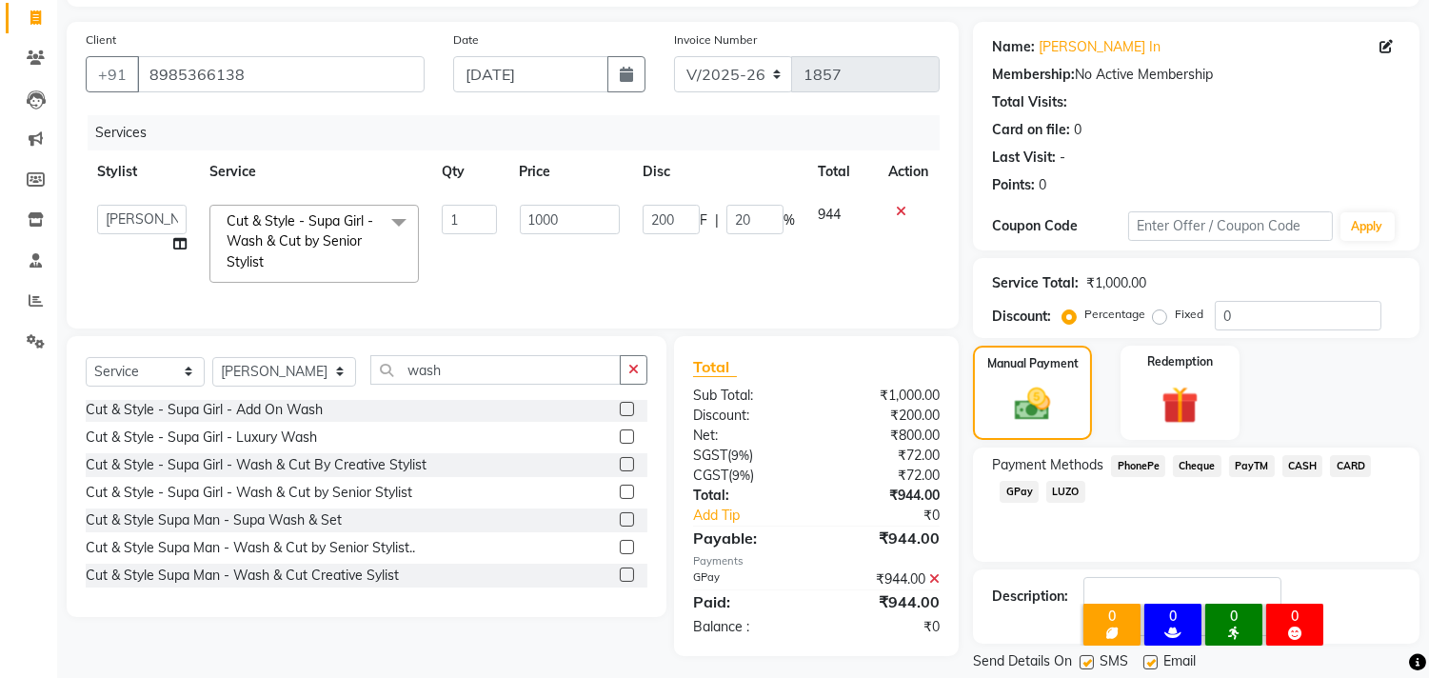
click at [1147, 651] on div "× 0 Facial clients 30 days before 0 Touch-up Client 0 [GEOGRAPHIC_DATA] 0 clean…" at bounding box center [1202, 627] width 299 height 83
click at [1153, 658] on div "× 0 Facial clients 30 days before 0 Touch-up Client 0 [GEOGRAPHIC_DATA] 0 clean…" at bounding box center [1202, 627] width 299 height 83
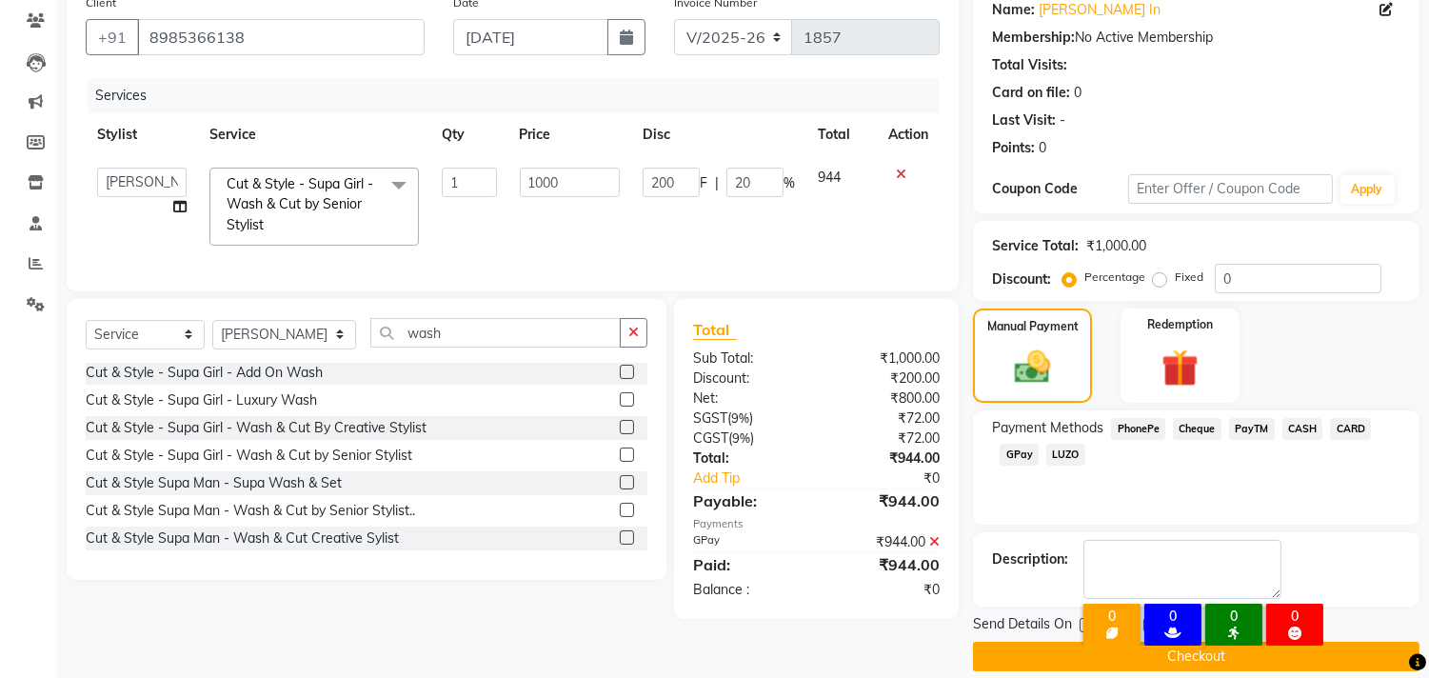
scroll to position [178, 0]
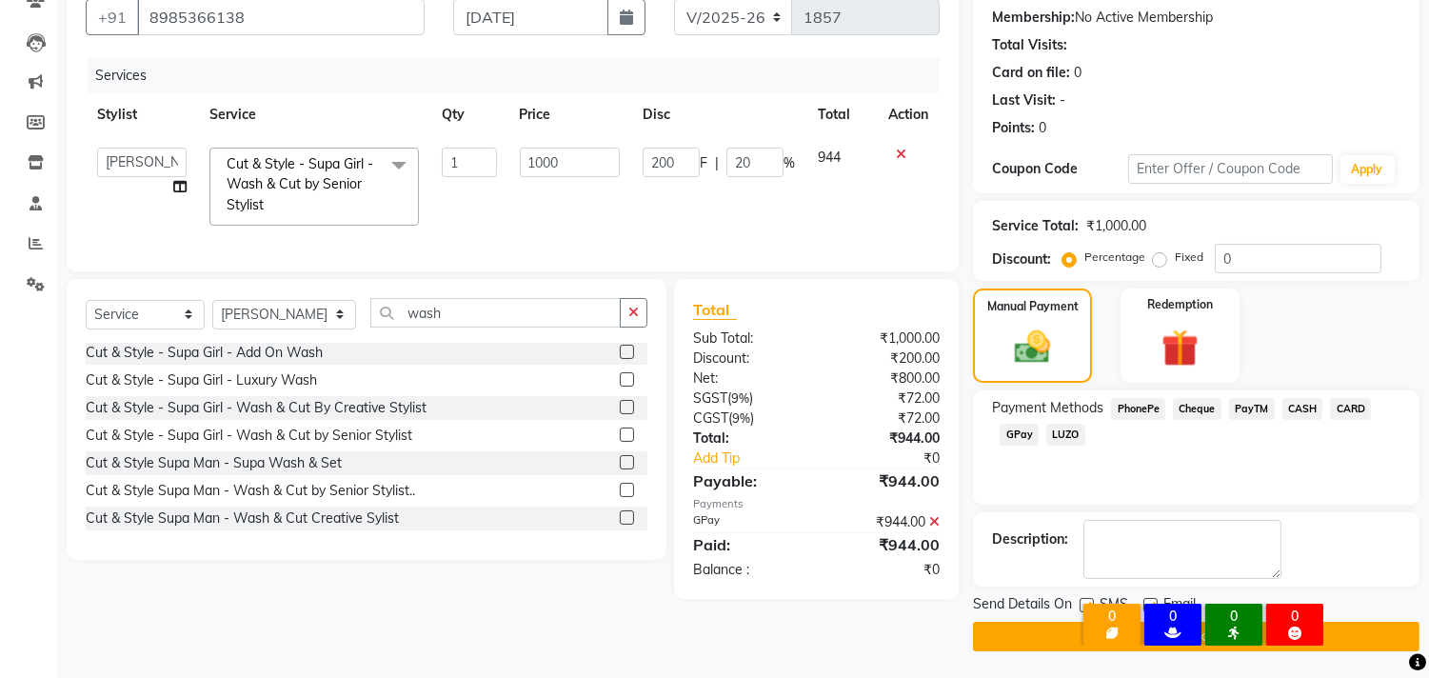
click at [1032, 638] on button "Checkout" at bounding box center [1196, 637] width 446 height 30
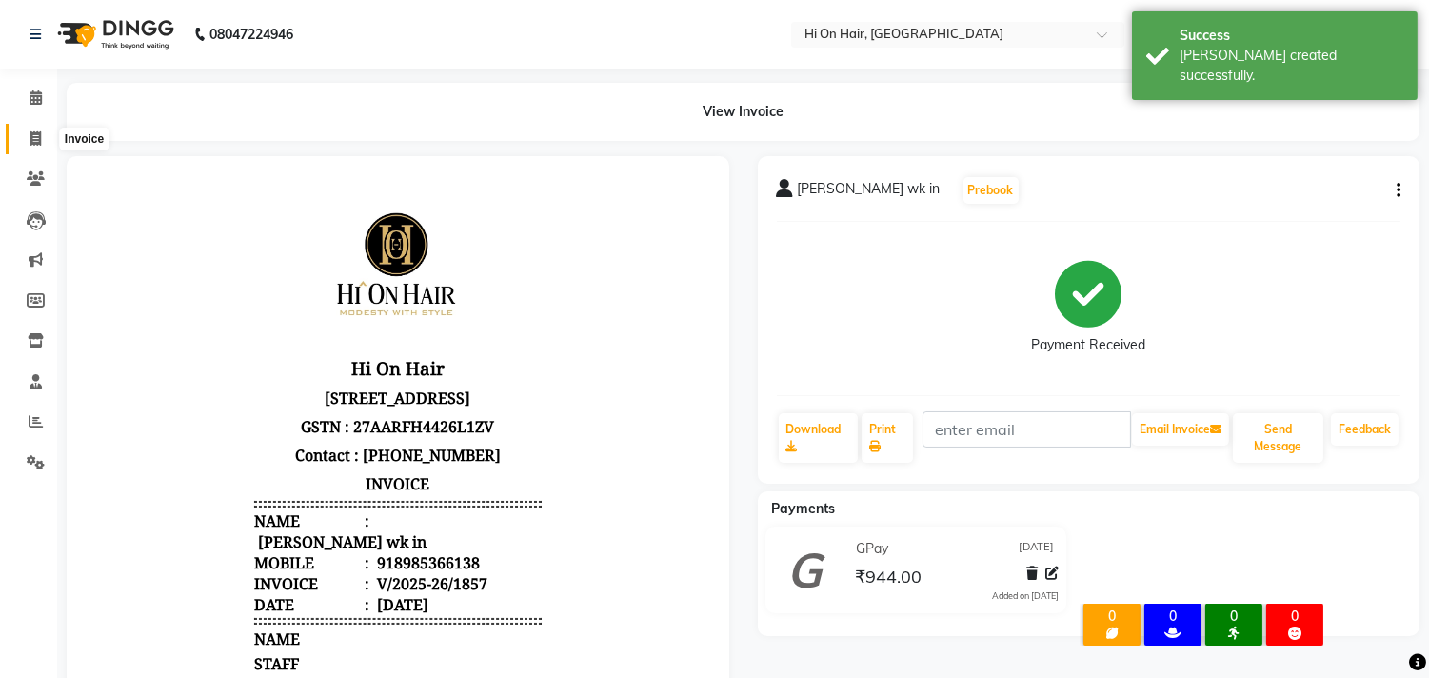
click at [35, 136] on icon at bounding box center [35, 138] width 10 height 14
select select "535"
select select "service"
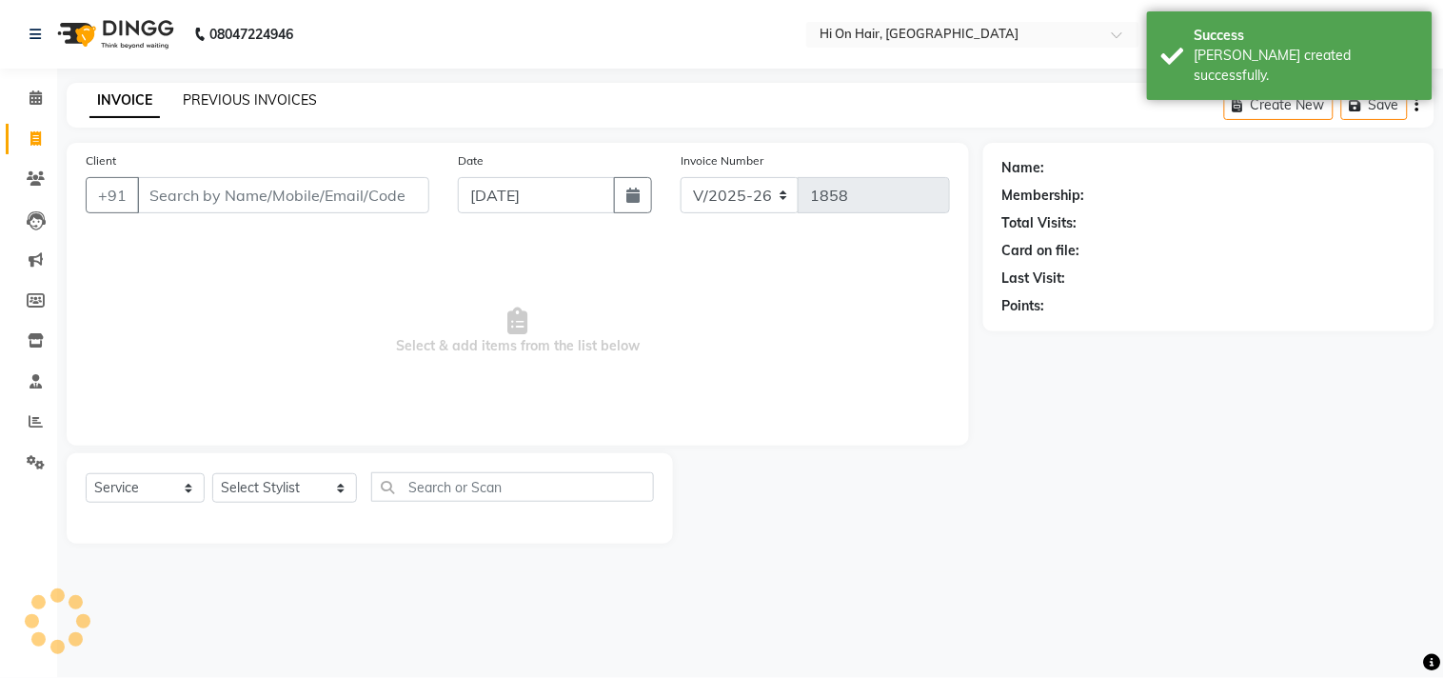
click at [251, 97] on link "PREVIOUS INVOICES" at bounding box center [250, 99] width 134 height 17
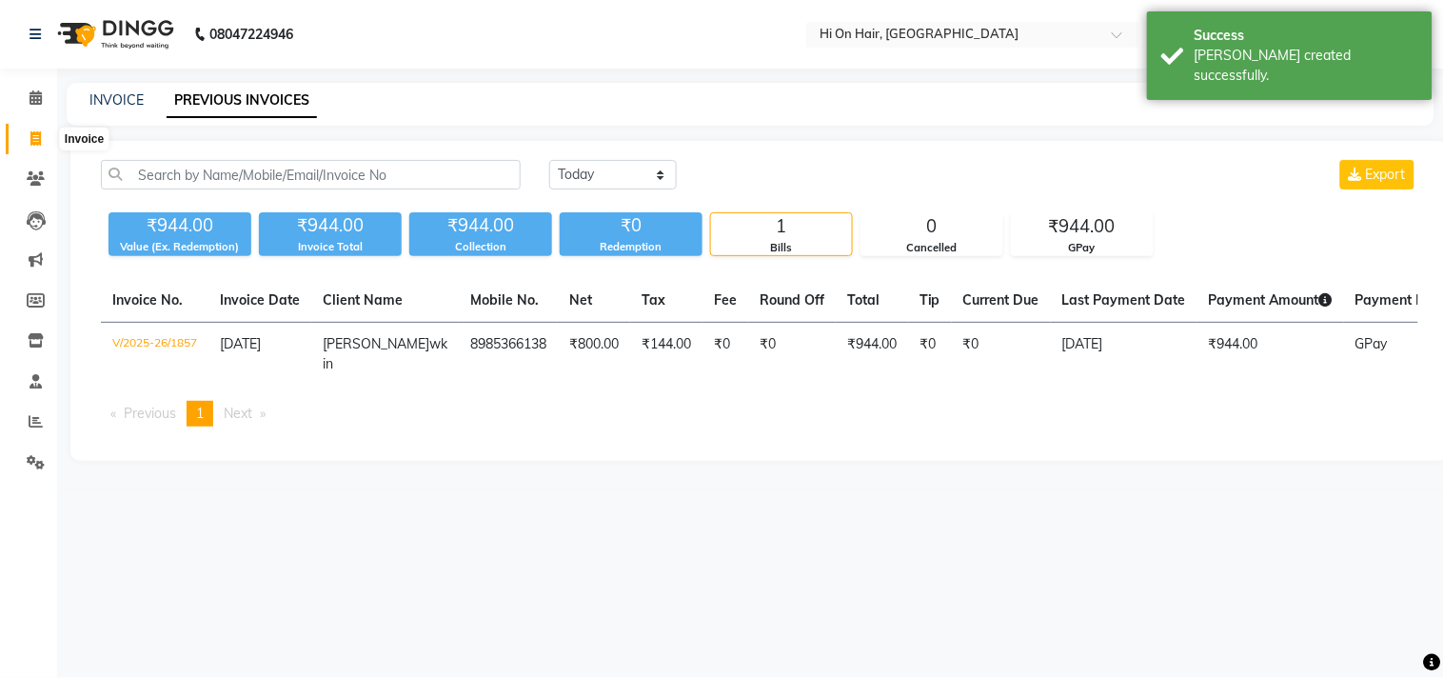
click at [31, 129] on span at bounding box center [35, 140] width 33 height 22
select select "535"
select select "service"
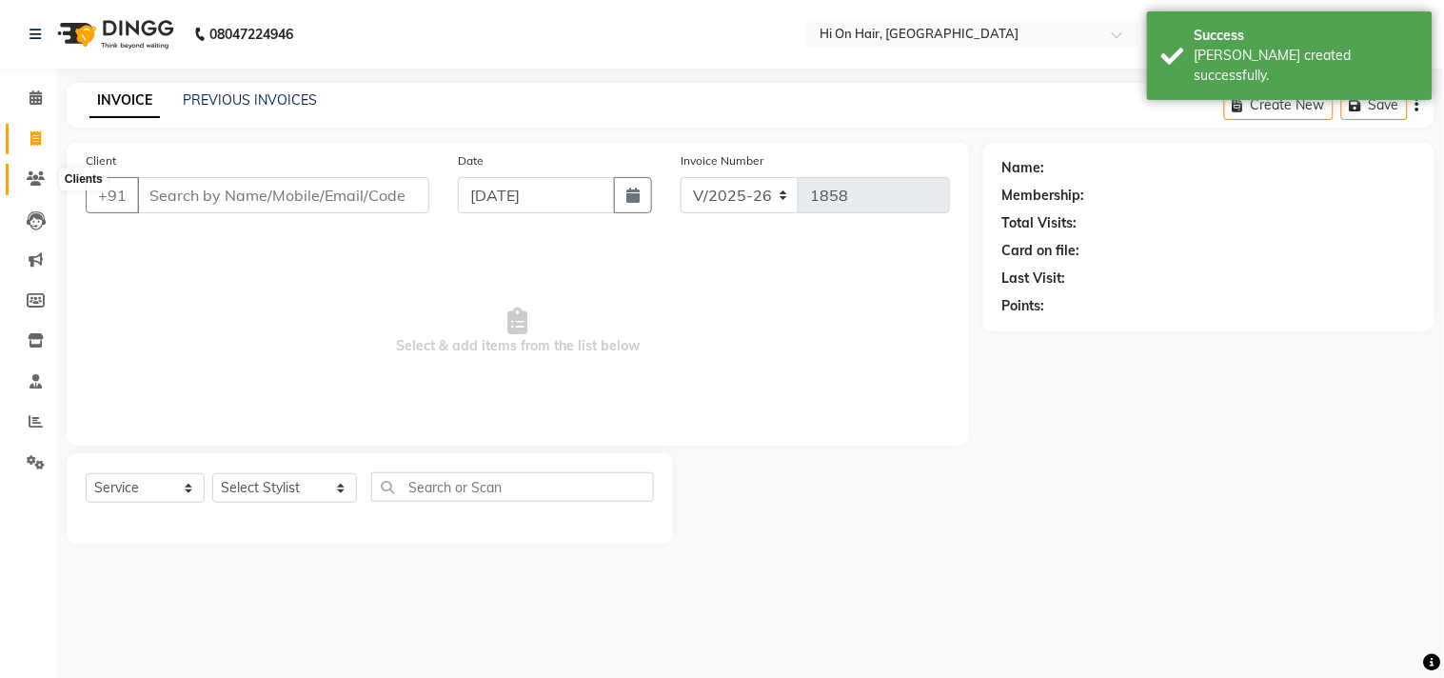
click at [32, 181] on icon at bounding box center [36, 178] width 18 height 14
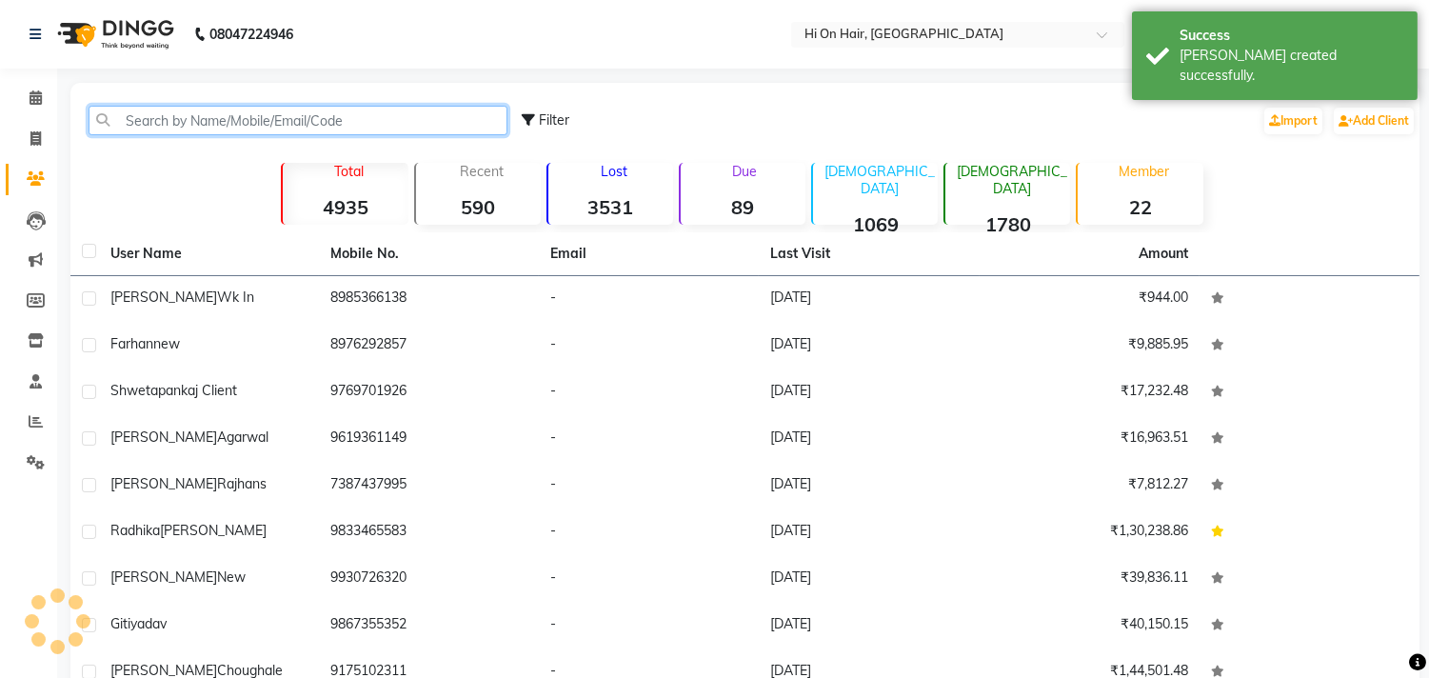
click at [306, 124] on input "text" at bounding box center [298, 121] width 419 height 30
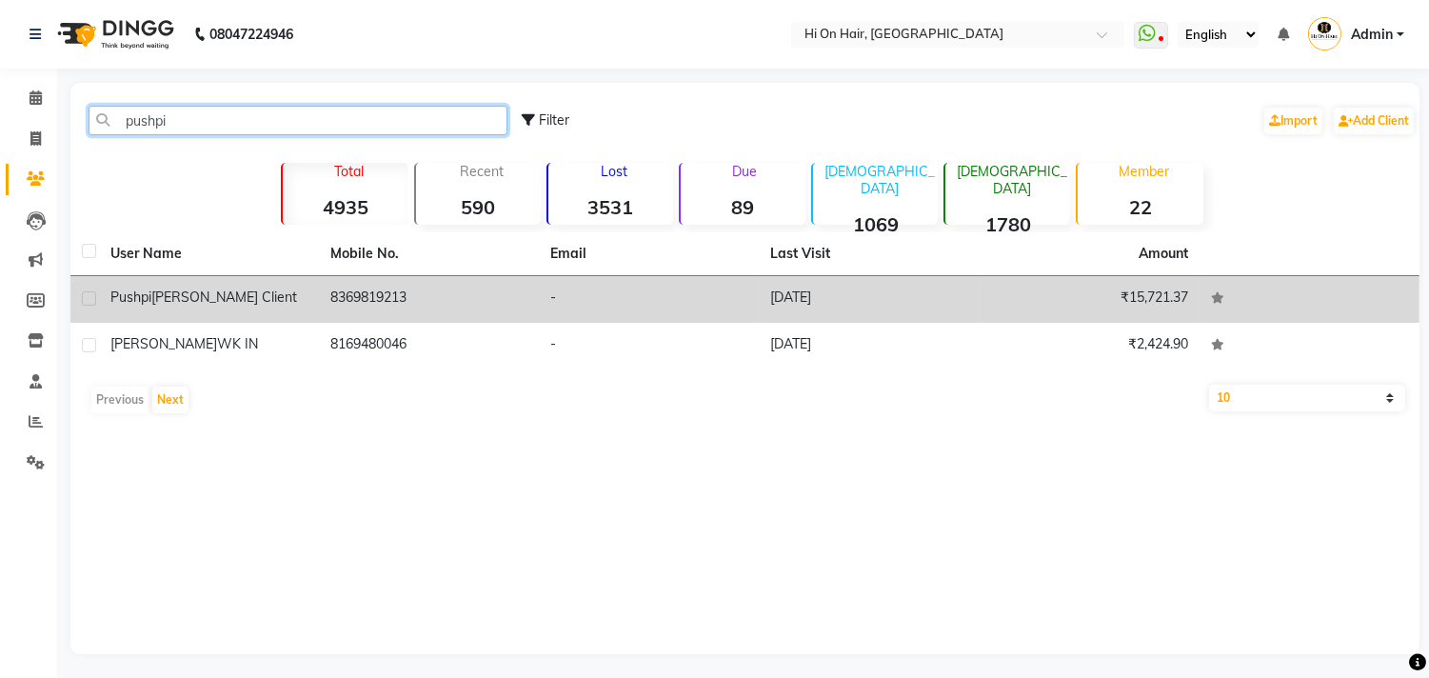
type input "pushpi"
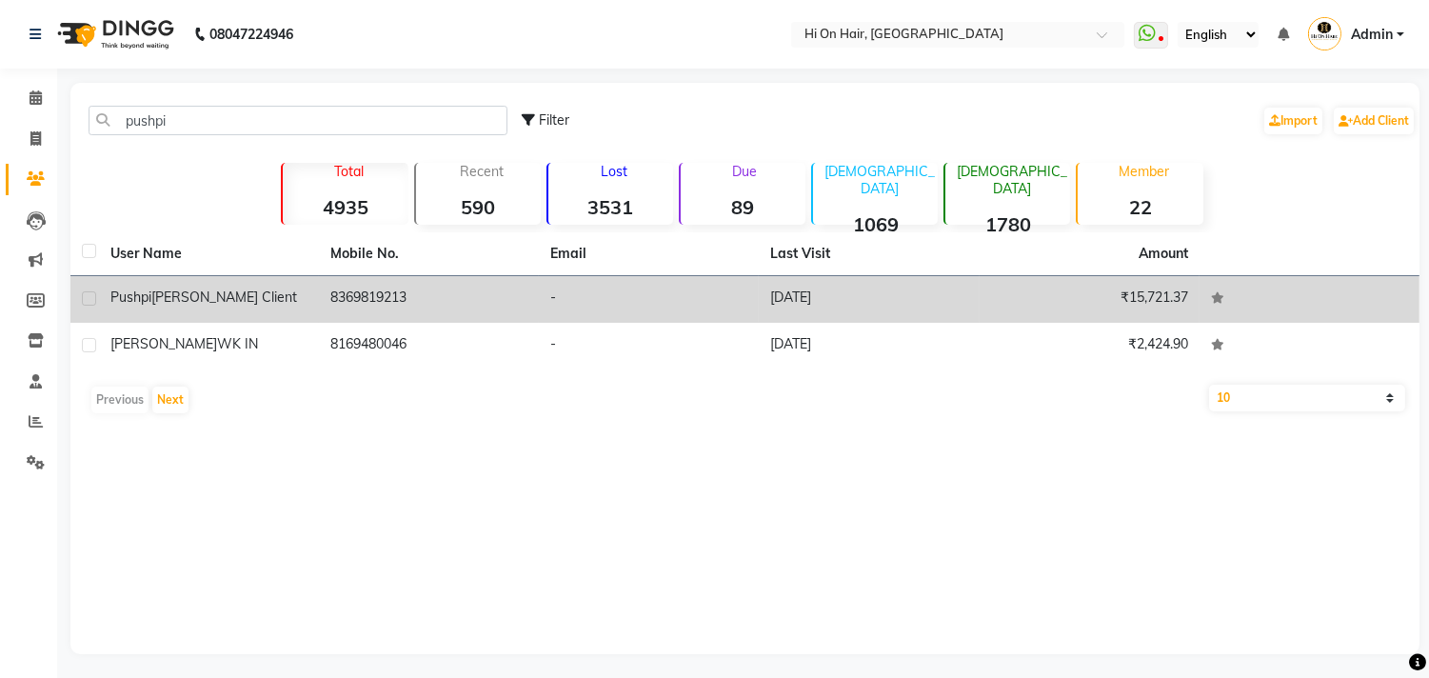
click at [378, 306] on td "8369819213" at bounding box center [429, 299] width 220 height 47
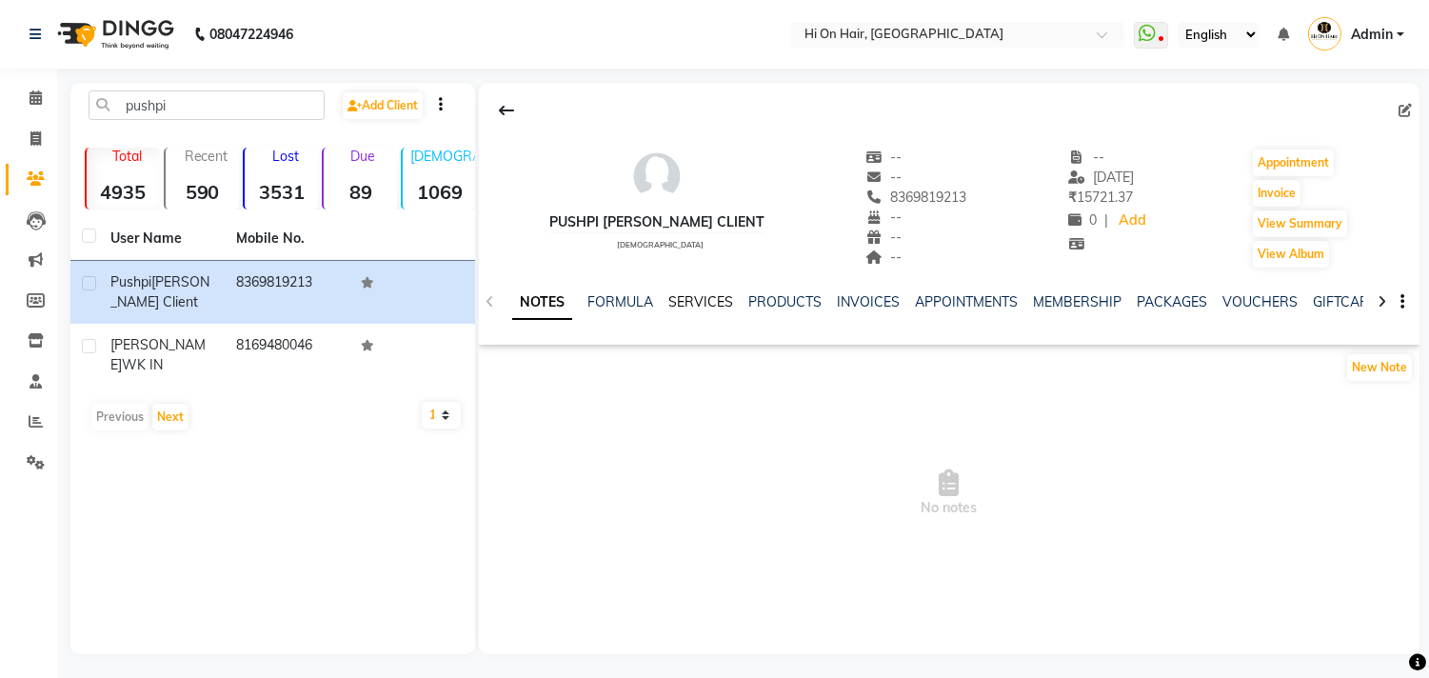
click at [704, 306] on link "SERVICES" at bounding box center [700, 301] width 65 height 17
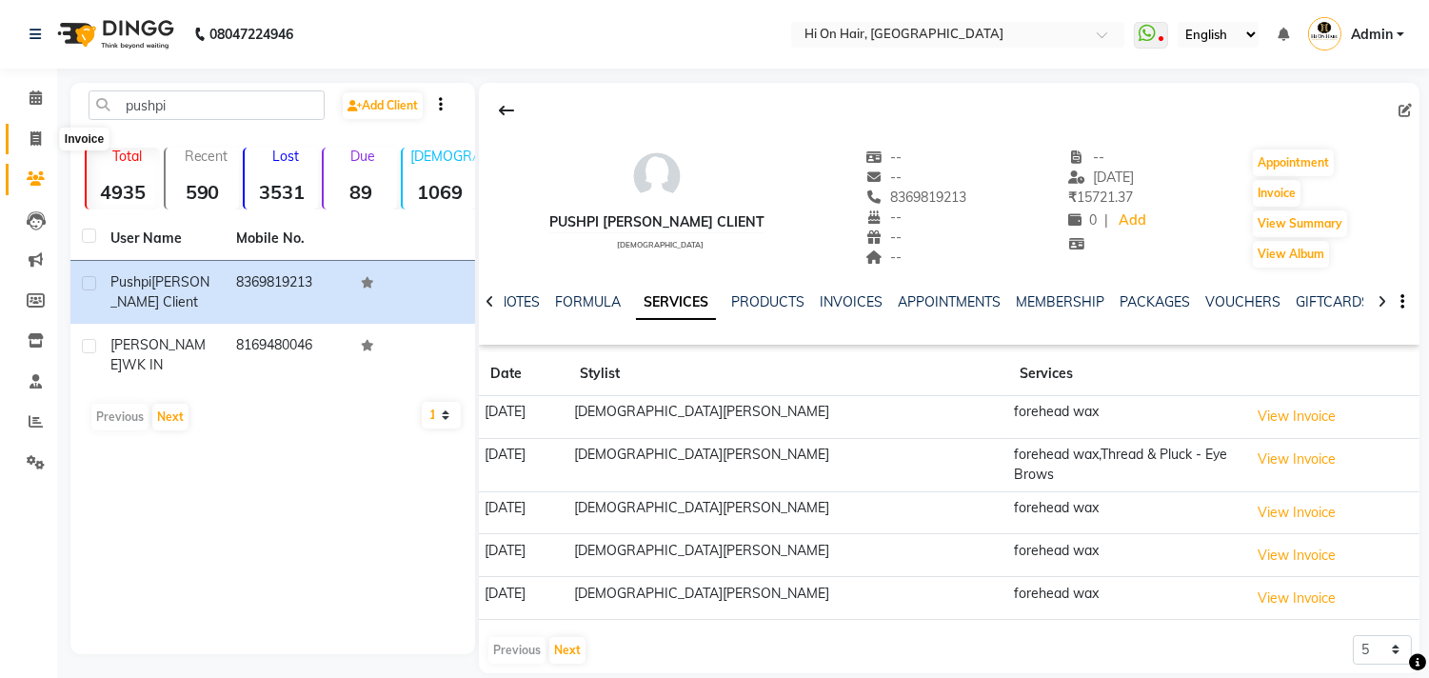
click at [34, 141] on icon at bounding box center [35, 138] width 10 height 14
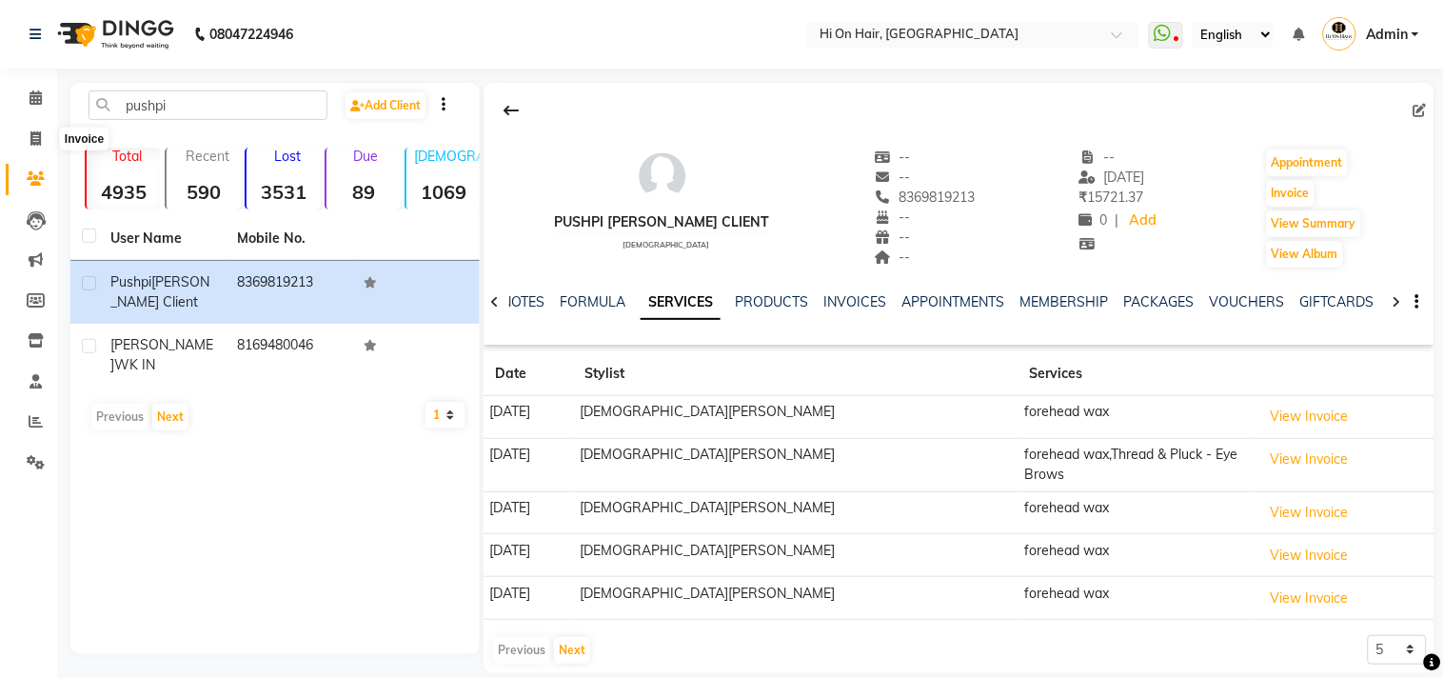
select select "535"
select select "service"
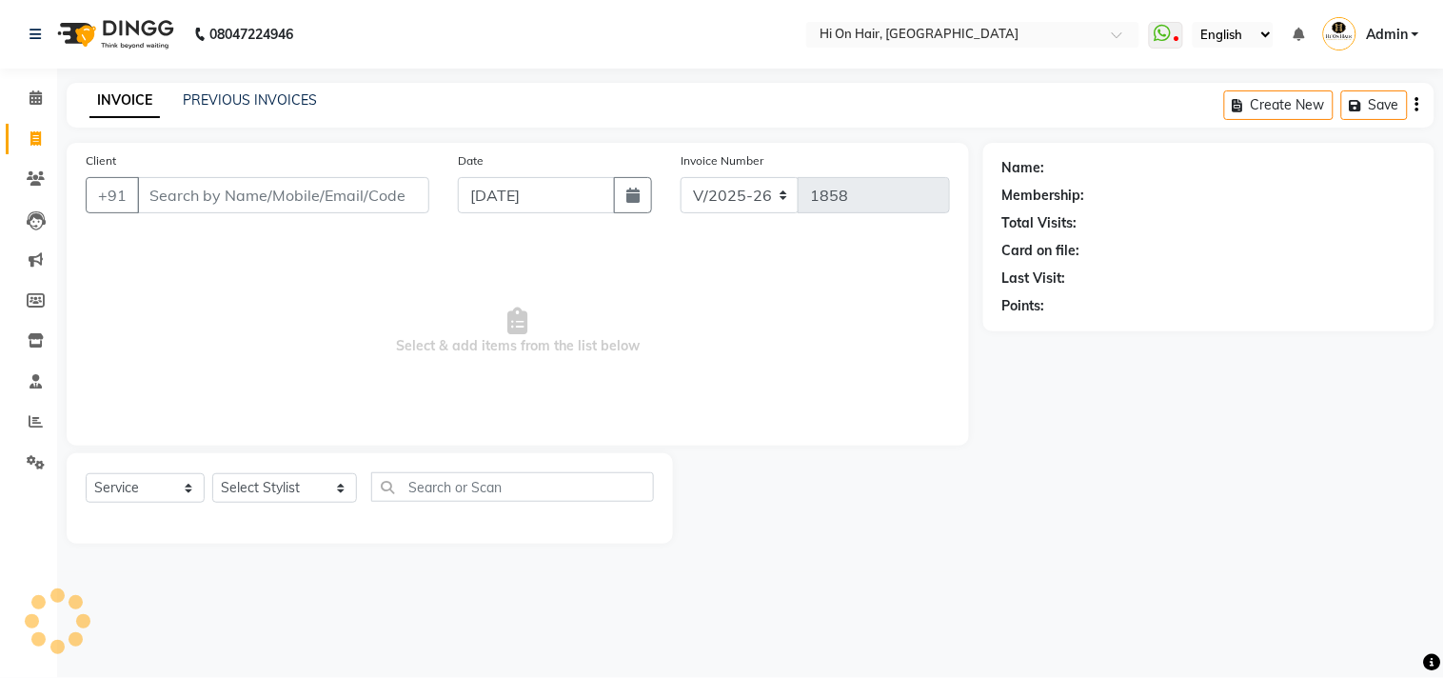
click at [270, 196] on input "Client" at bounding box center [283, 195] width 292 height 36
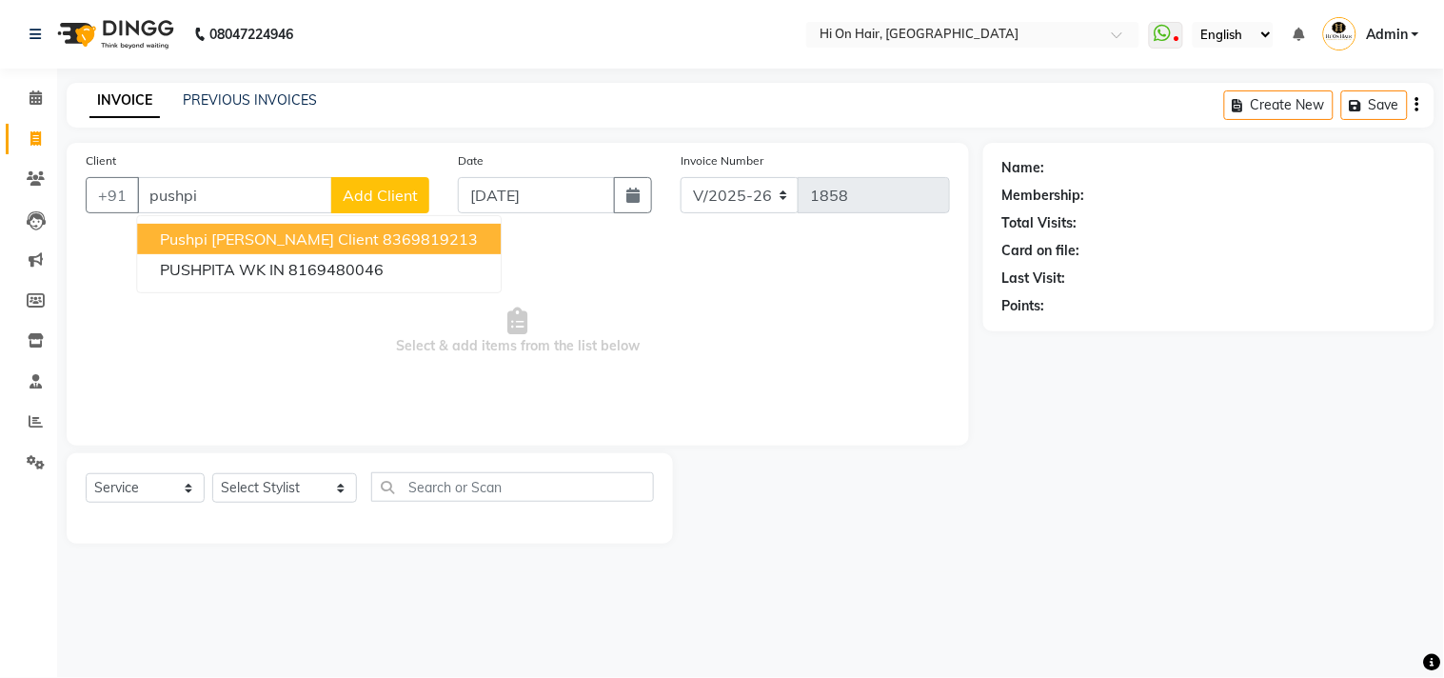
click at [383, 240] on ngb-highlight "8369819213" at bounding box center [430, 238] width 95 height 19
type input "8369819213"
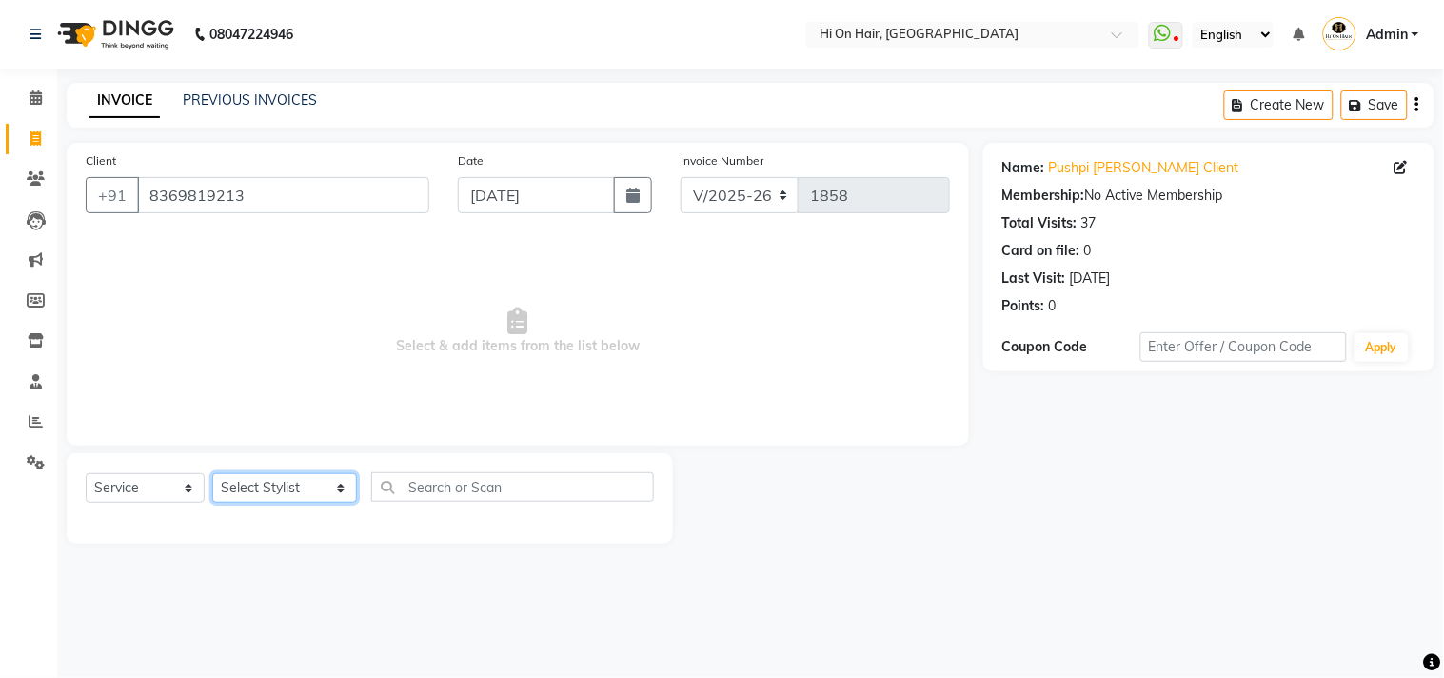
click at [268, 491] on select "Select Stylist [PERSON_NAME] [PERSON_NAME] Hi On Hair MAKYOPHI [PERSON_NAME] [P…" at bounding box center [284, 488] width 145 height 30
select select "30126"
click at [212, 474] on select "Select Stylist [PERSON_NAME] [PERSON_NAME] Hi On Hair MAKYOPHI [PERSON_NAME] [P…" at bounding box center [284, 488] width 145 height 30
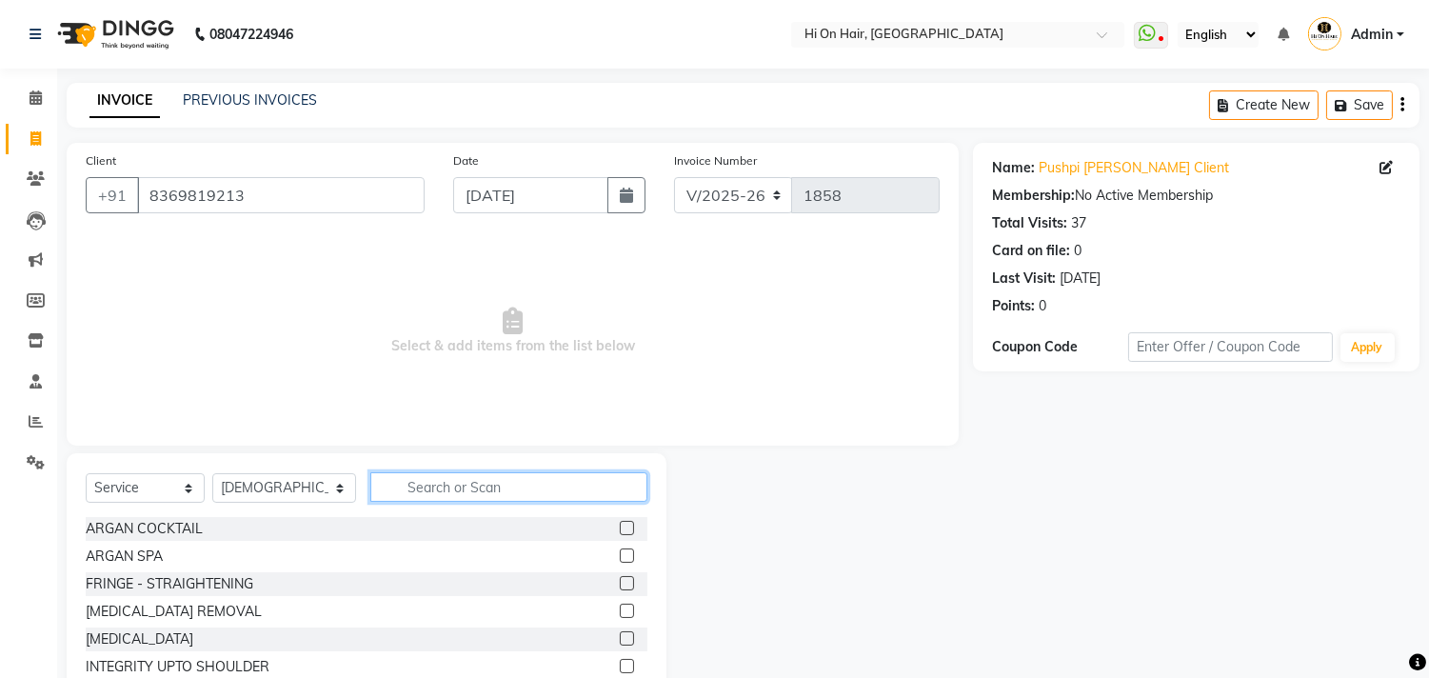
click at [440, 486] on input "text" at bounding box center [508, 487] width 277 height 30
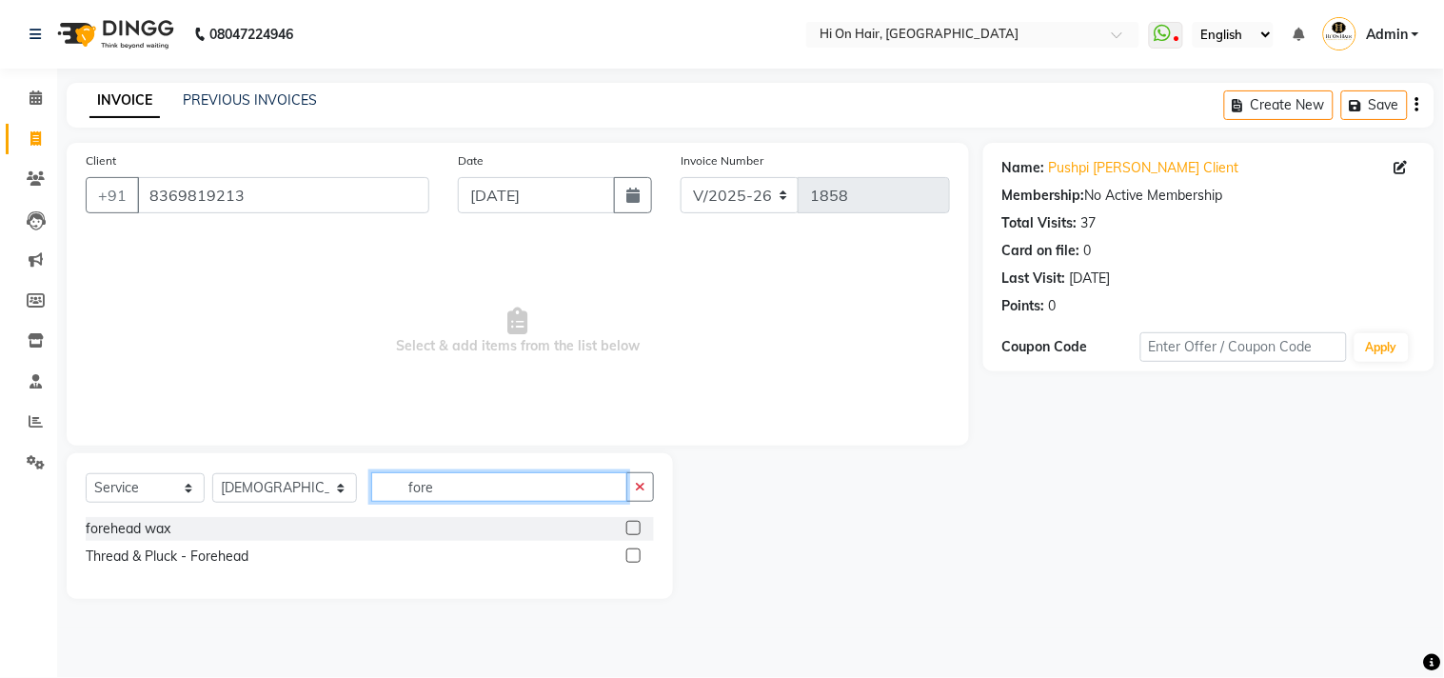
type input "fore"
click at [630, 527] on label at bounding box center [633, 528] width 14 height 14
click at [630, 527] on input "checkbox" at bounding box center [632, 529] width 12 height 12
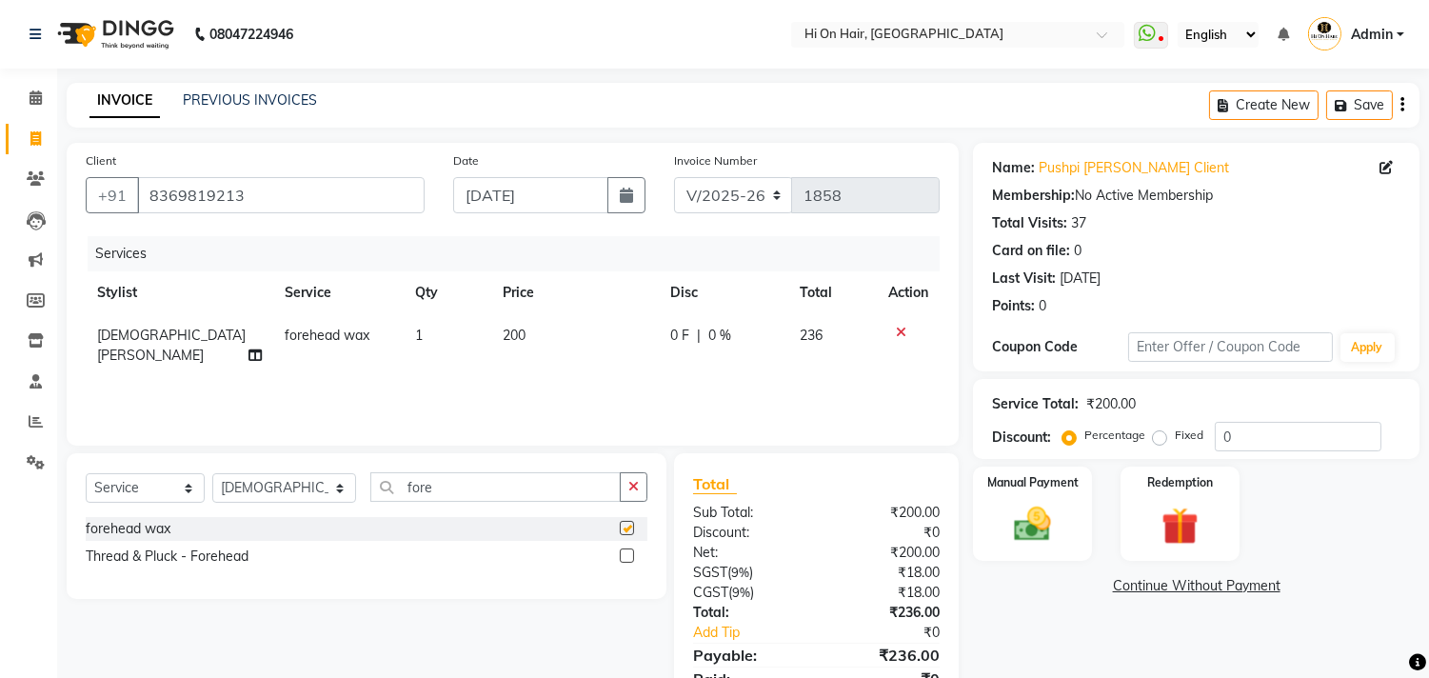
checkbox input "false"
click at [566, 347] on td "200" at bounding box center [575, 345] width 169 height 63
select select "30126"
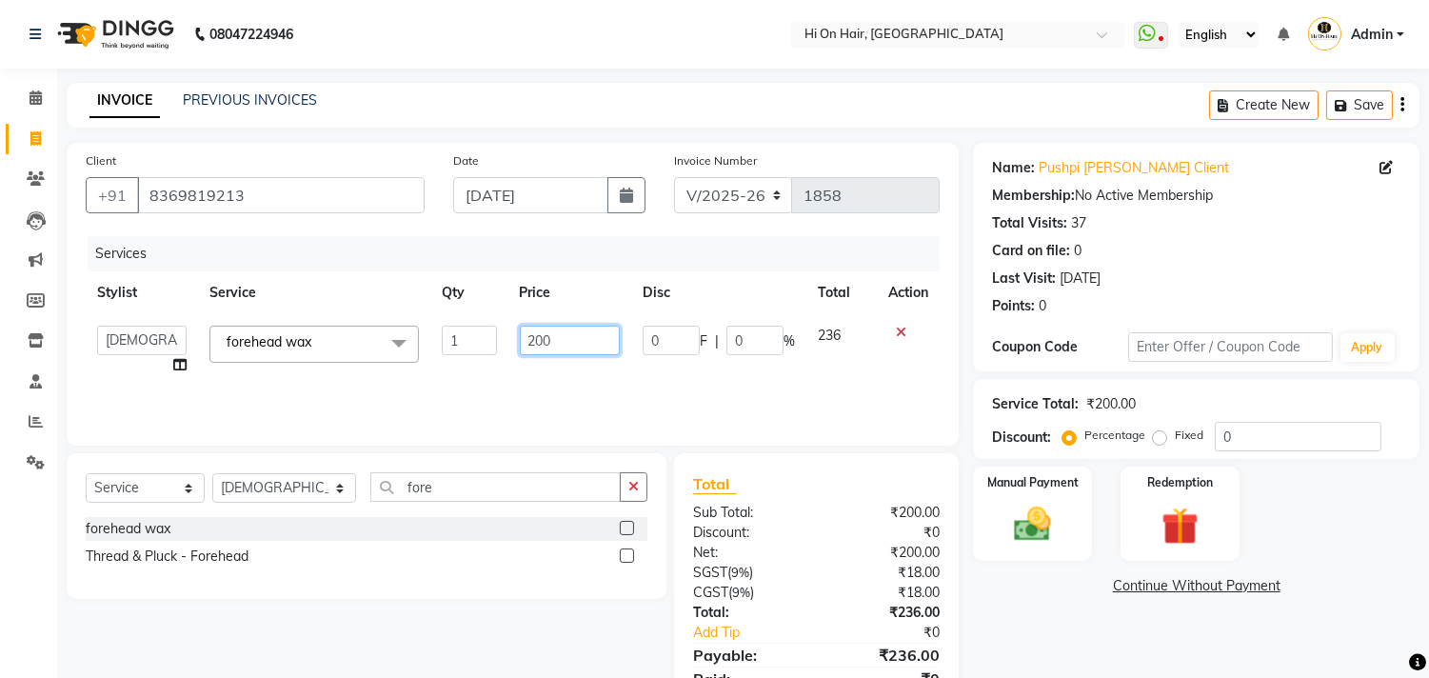
drag, startPoint x: 573, startPoint y: 343, endPoint x: 493, endPoint y: 336, distance: 80.2
click at [493, 336] on tr "[PERSON_NAME] [PERSON_NAME] Hi On Hair MAKYOPHI [PERSON_NAME] [PERSON_NAME] [PE…" at bounding box center [513, 350] width 854 height 72
type input "300"
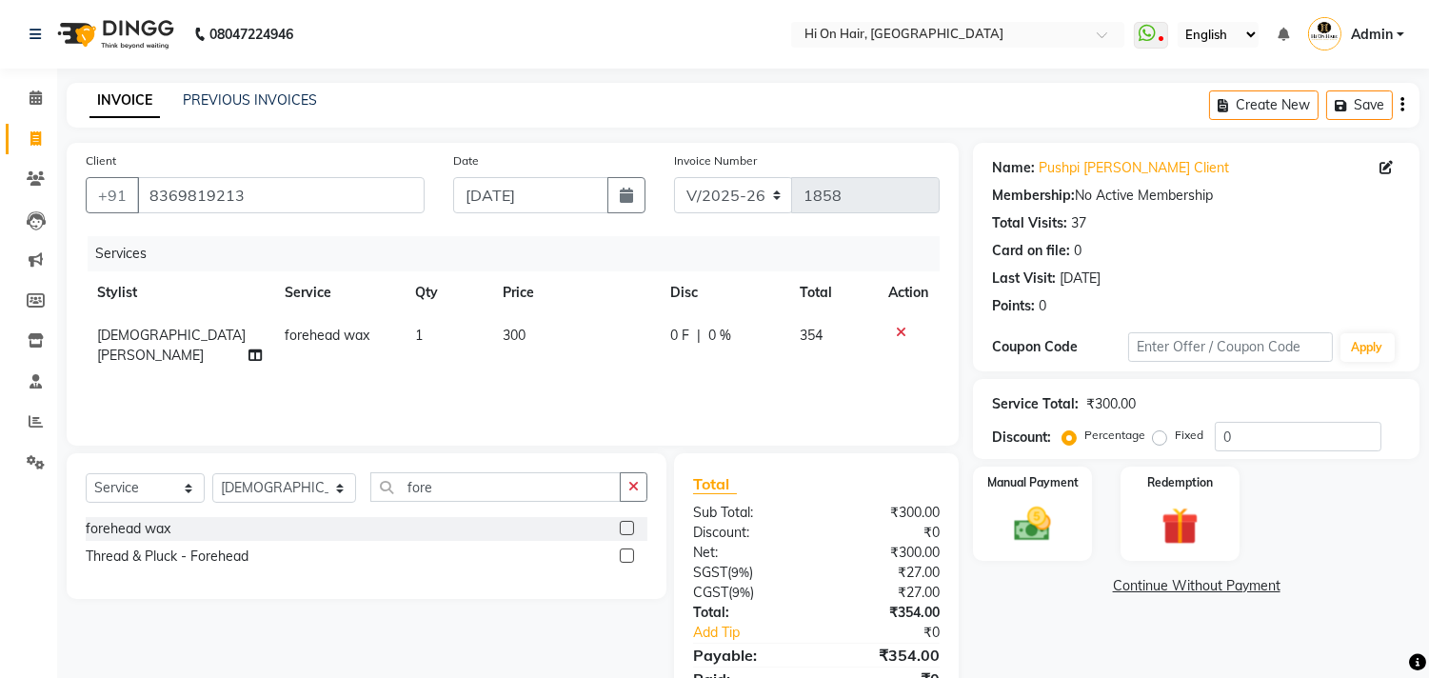
click at [553, 379] on div "Services Stylist Service Qty Price Disc Total Action [PERSON_NAME] forehead wax…" at bounding box center [513, 331] width 854 height 190
click at [707, 384] on div "Services Stylist Service Qty Price Disc Total Action [PERSON_NAME] forehead wax…" at bounding box center [513, 331] width 854 height 190
click at [1043, 511] on img at bounding box center [1033, 525] width 63 height 45
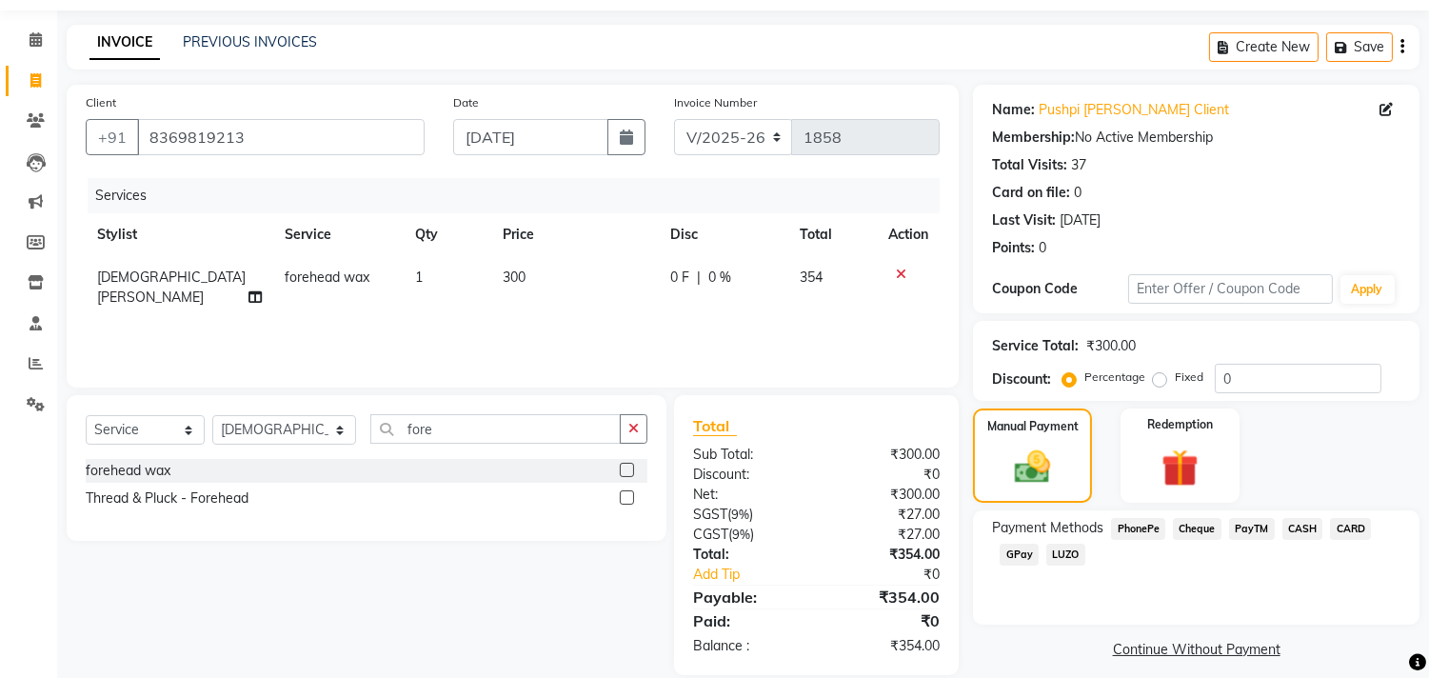
scroll to position [83, 0]
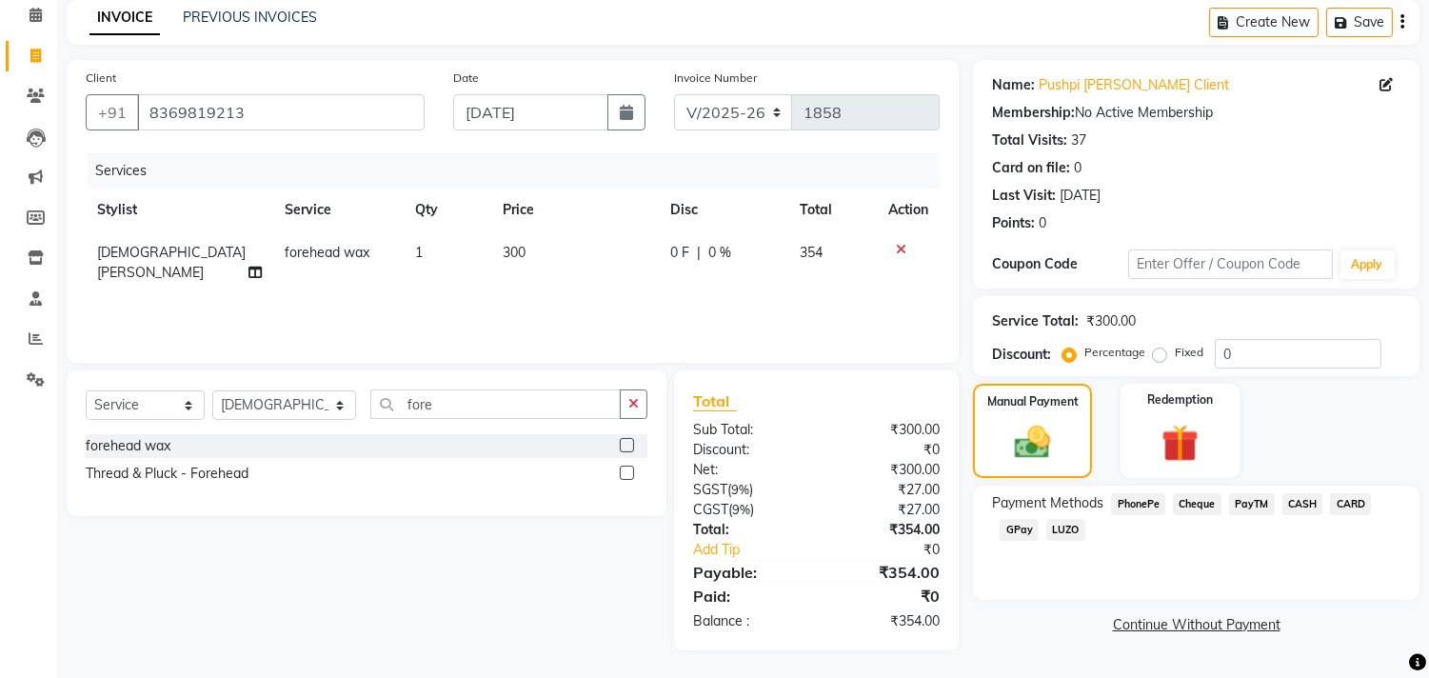
click at [1017, 530] on span "GPay" at bounding box center [1019, 530] width 39 height 22
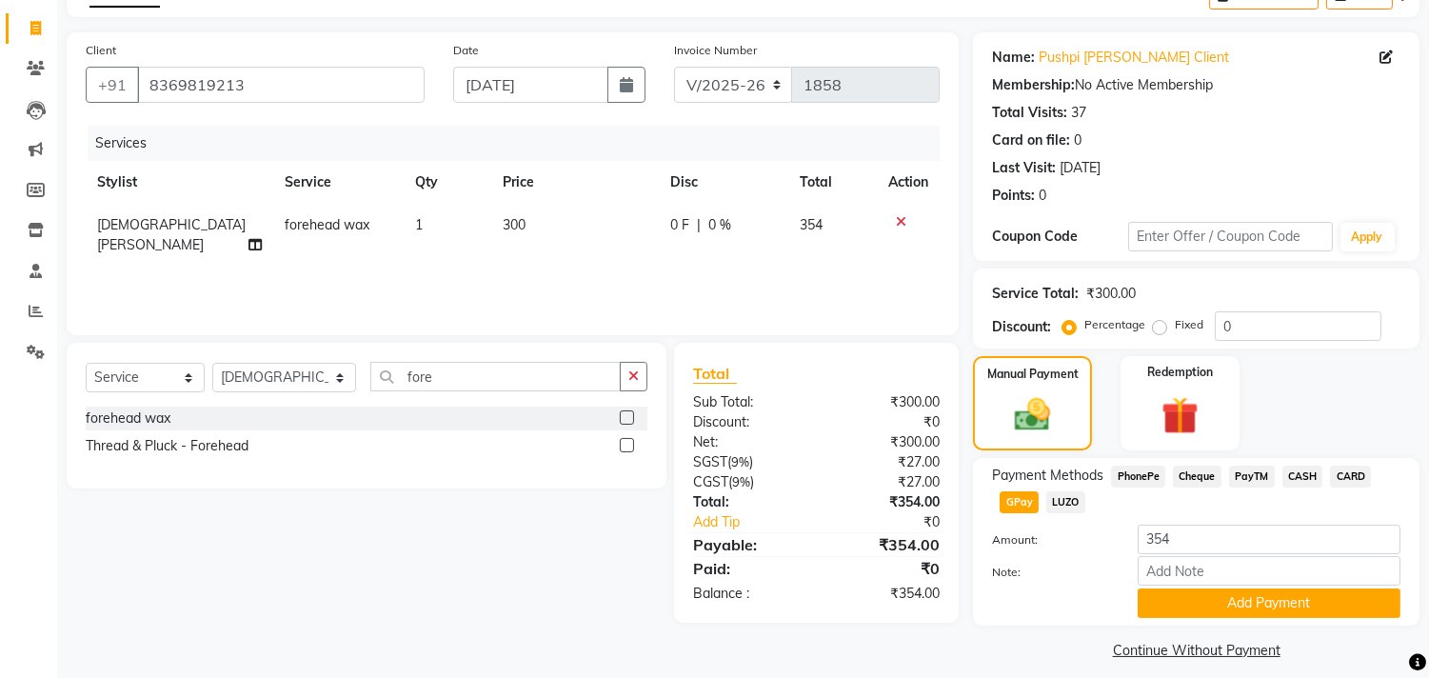
scroll to position [126, 0]
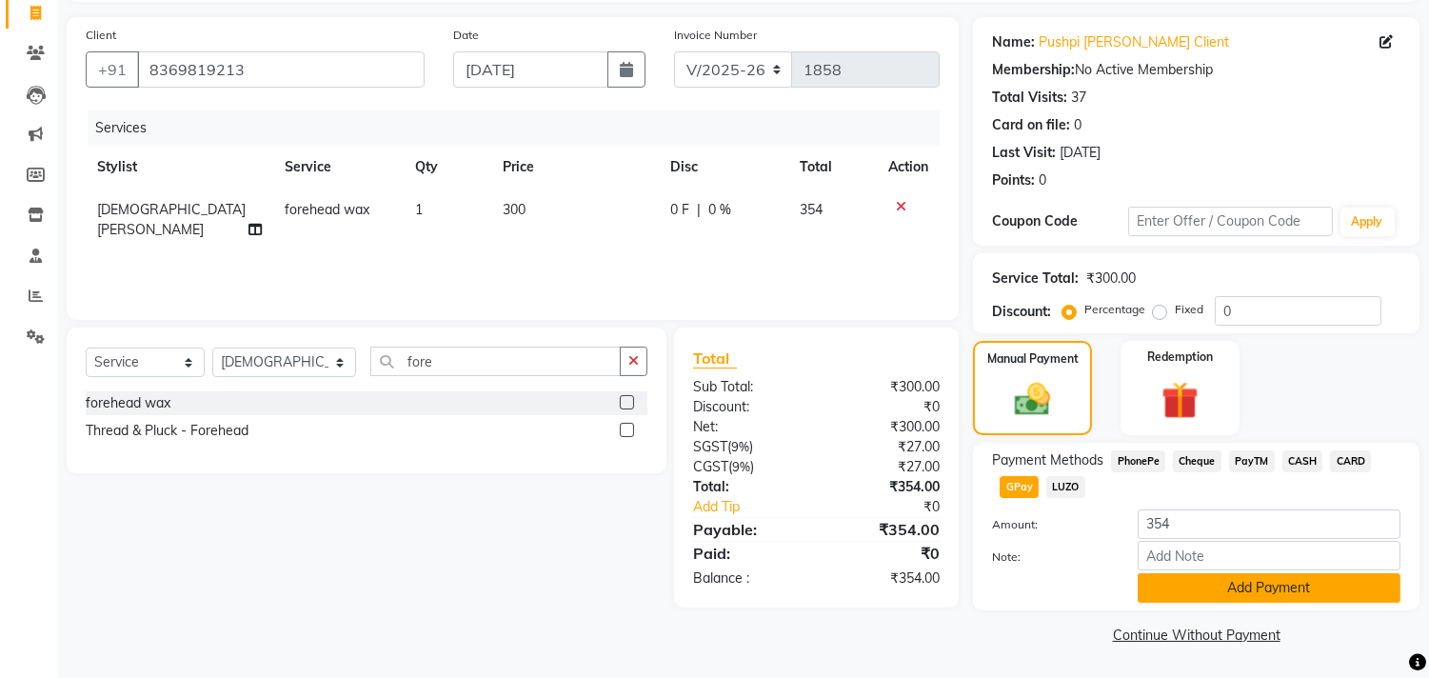
click at [1255, 596] on button "Add Payment" at bounding box center [1269, 588] width 263 height 30
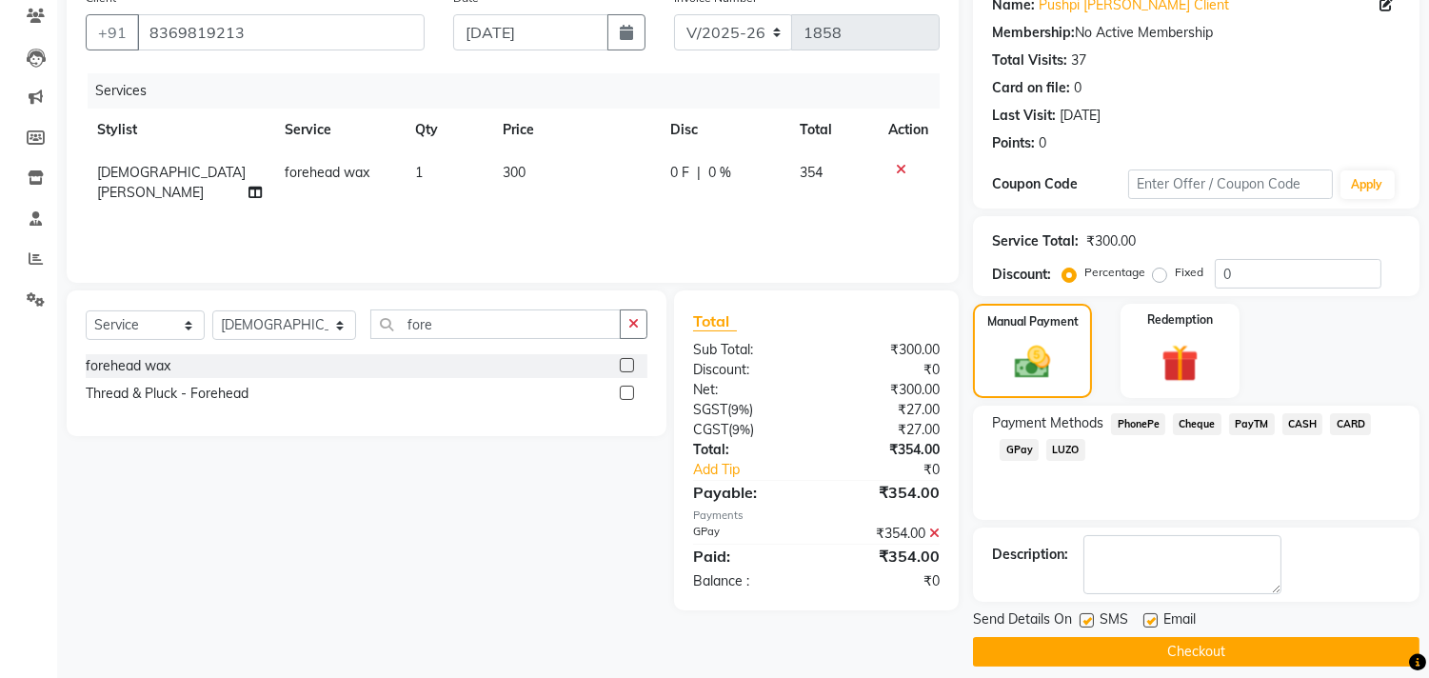
scroll to position [178, 0]
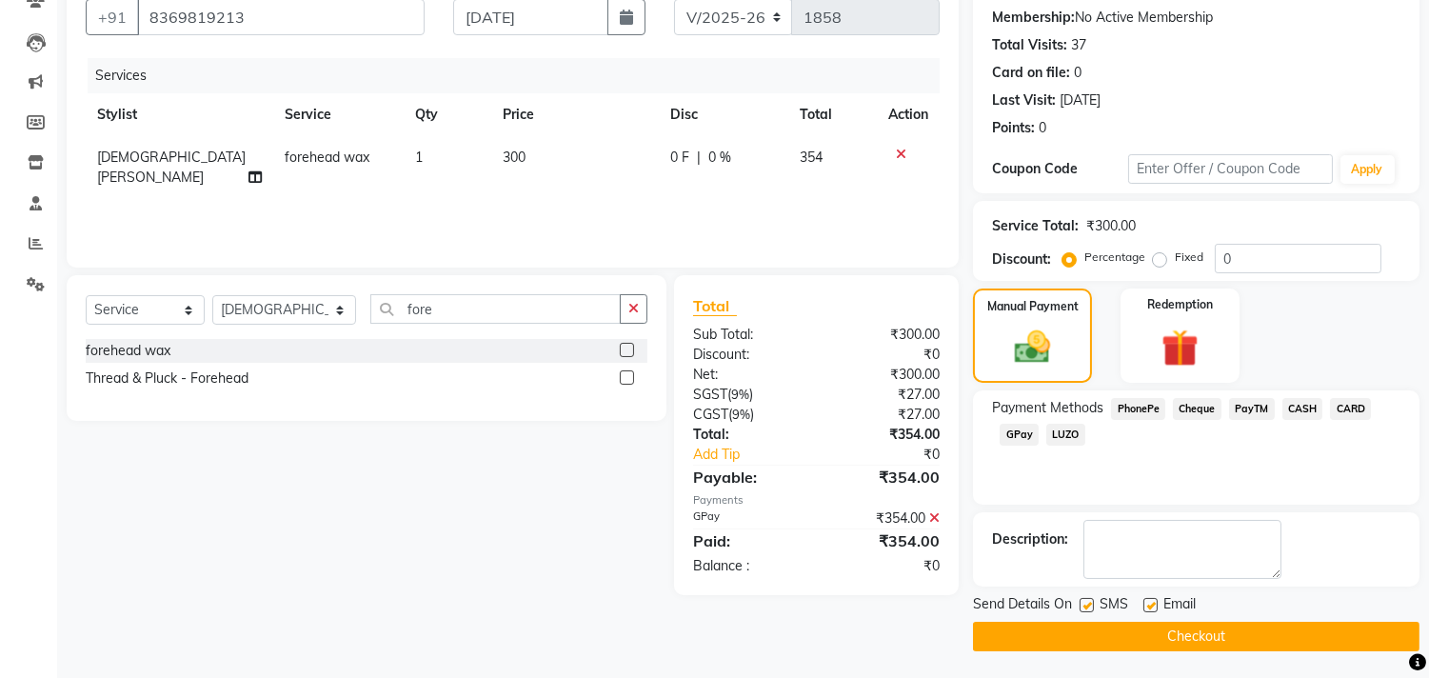
click at [1152, 603] on label at bounding box center [1150, 605] width 14 height 14
click at [1152, 603] on input "checkbox" at bounding box center [1149, 606] width 12 height 12
checkbox input "false"
click at [1192, 631] on button "Checkout" at bounding box center [1196, 637] width 446 height 30
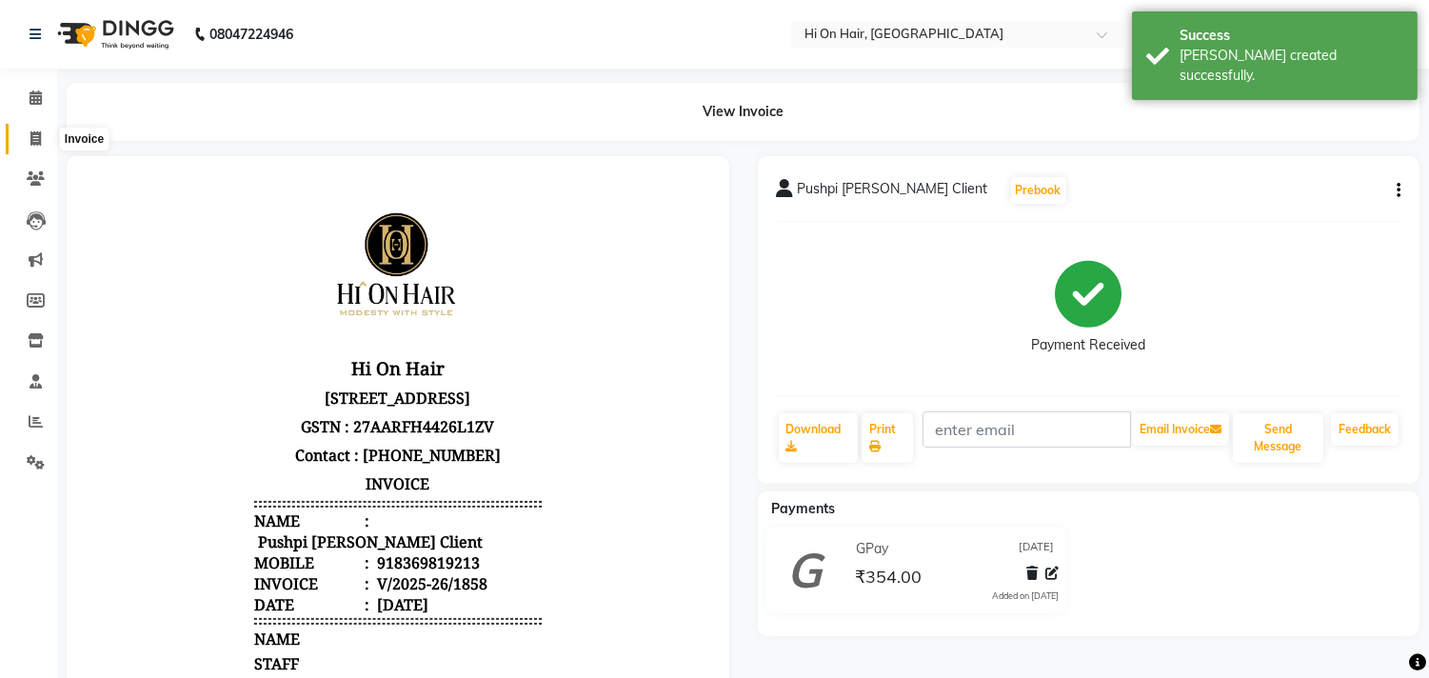
click at [35, 138] on icon at bounding box center [35, 138] width 10 height 14
select select "service"
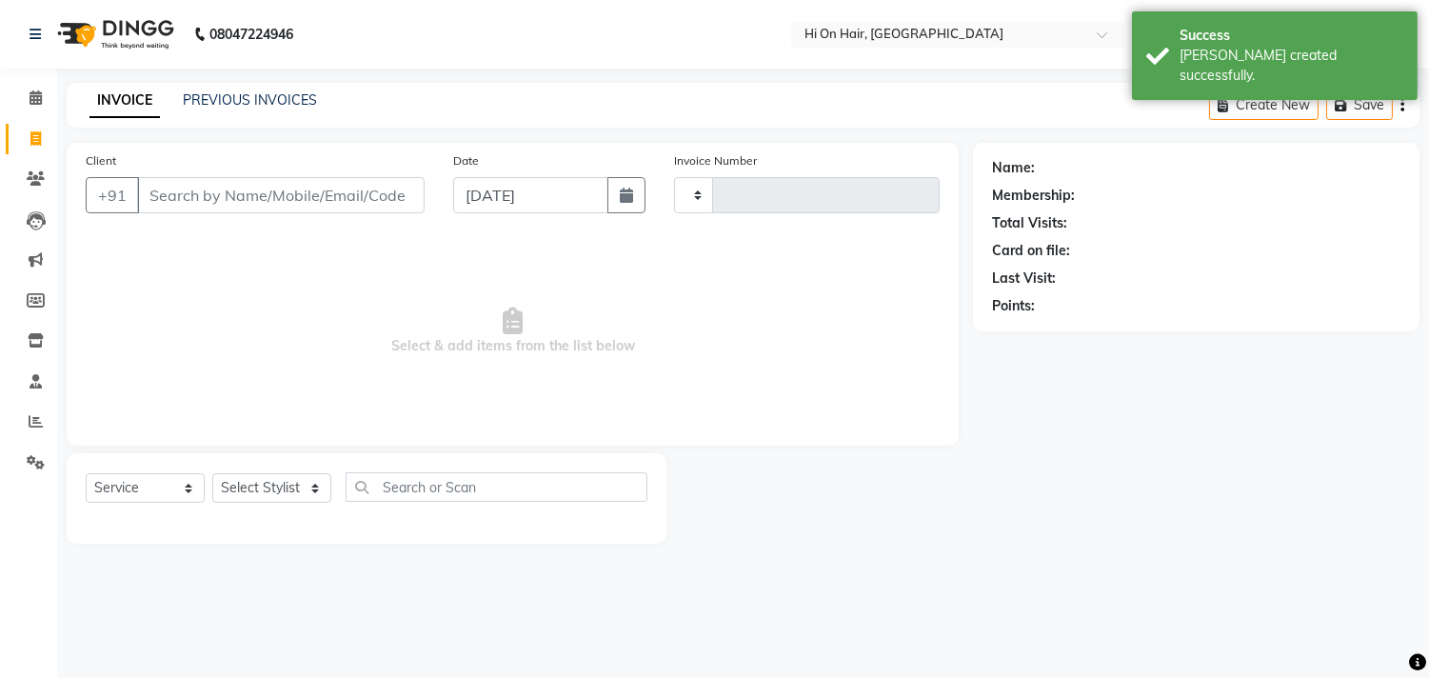
type input "1859"
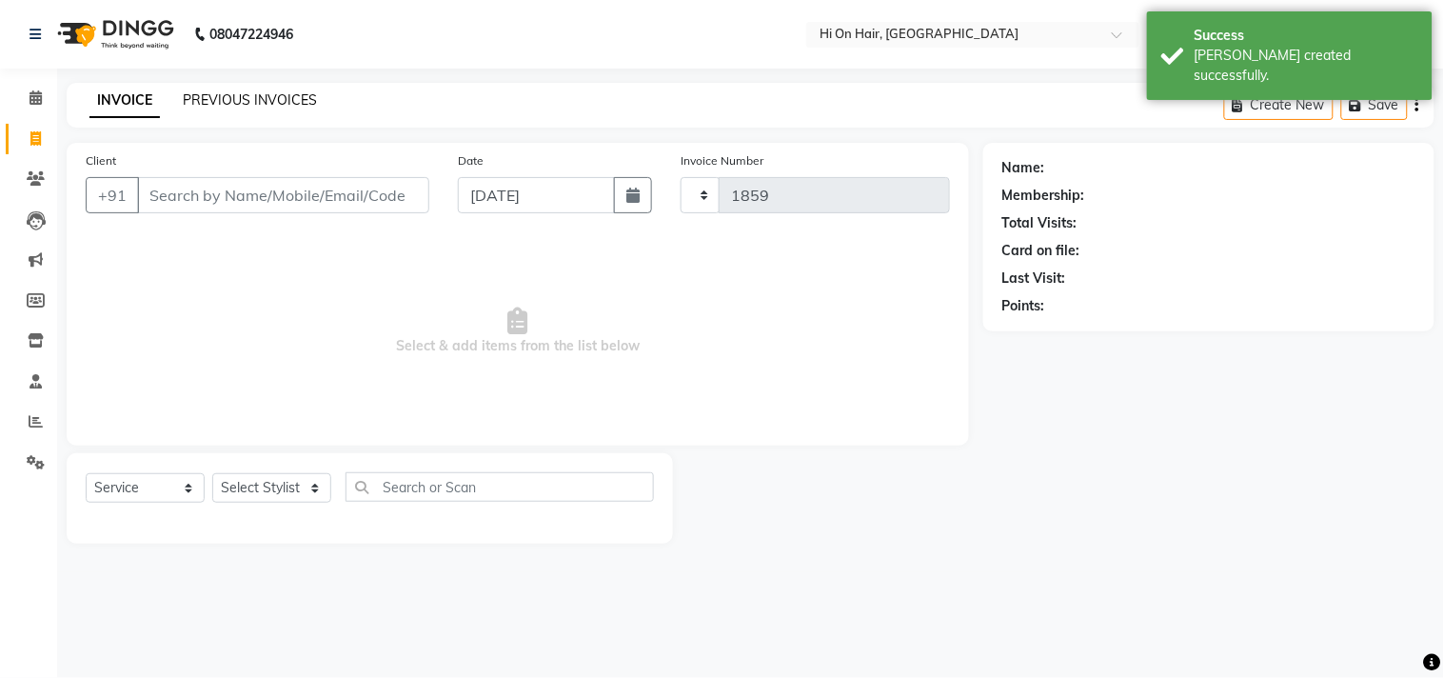
select select "535"
click at [262, 101] on link "PREVIOUS INVOICES" at bounding box center [250, 99] width 134 height 17
